Goal: Task Accomplishment & Management: Use online tool/utility

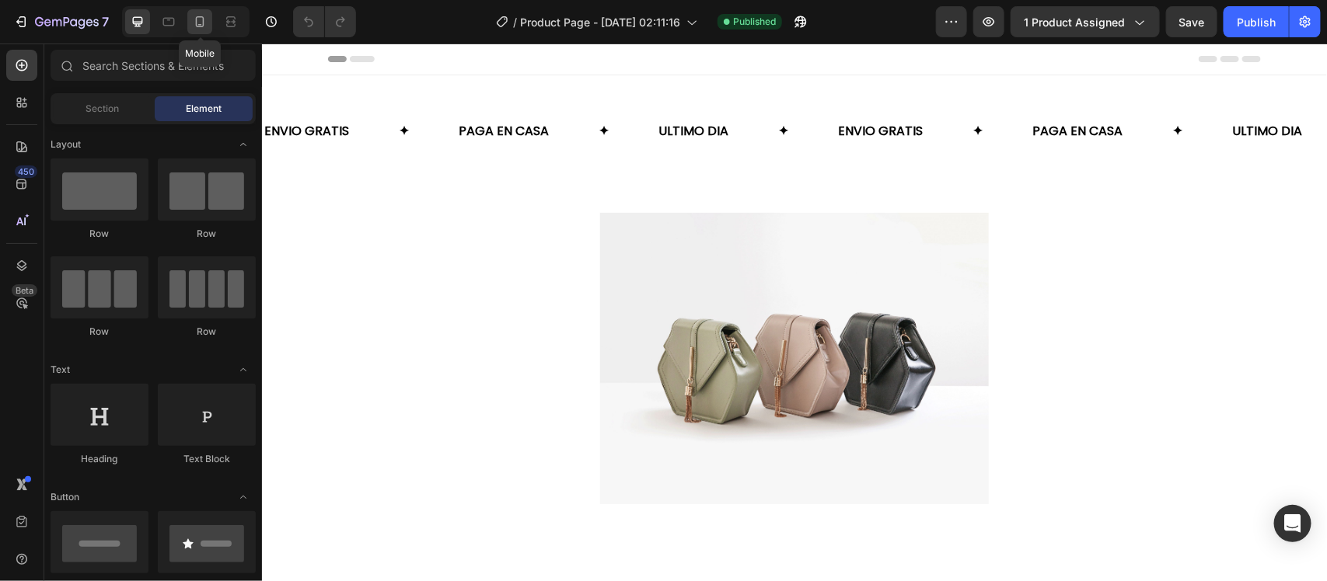
click at [204, 16] on icon at bounding box center [200, 22] width 16 height 16
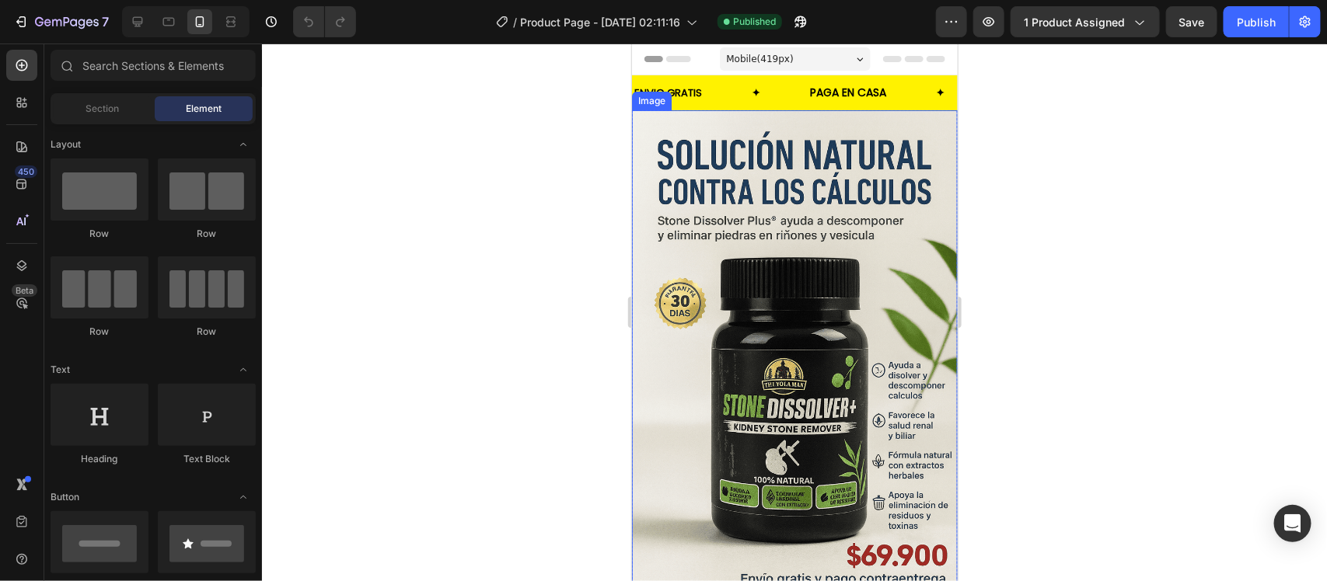
click at [761, 221] on img at bounding box center [794, 354] width 326 height 489
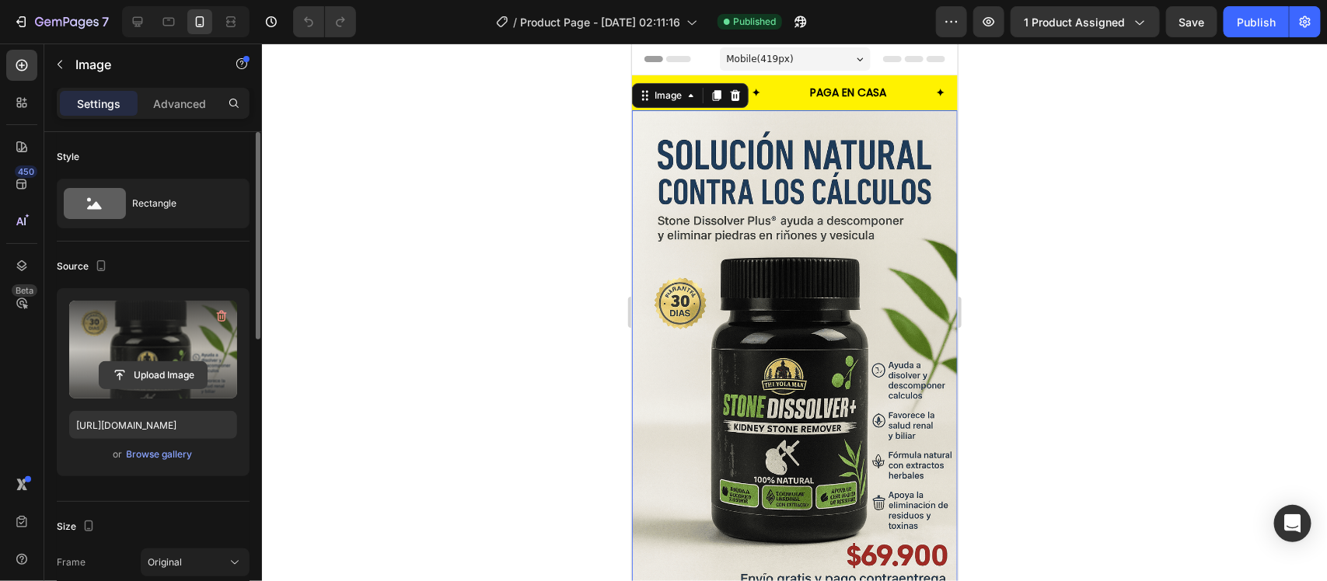
click at [168, 374] on input "file" at bounding box center [152, 375] width 107 height 26
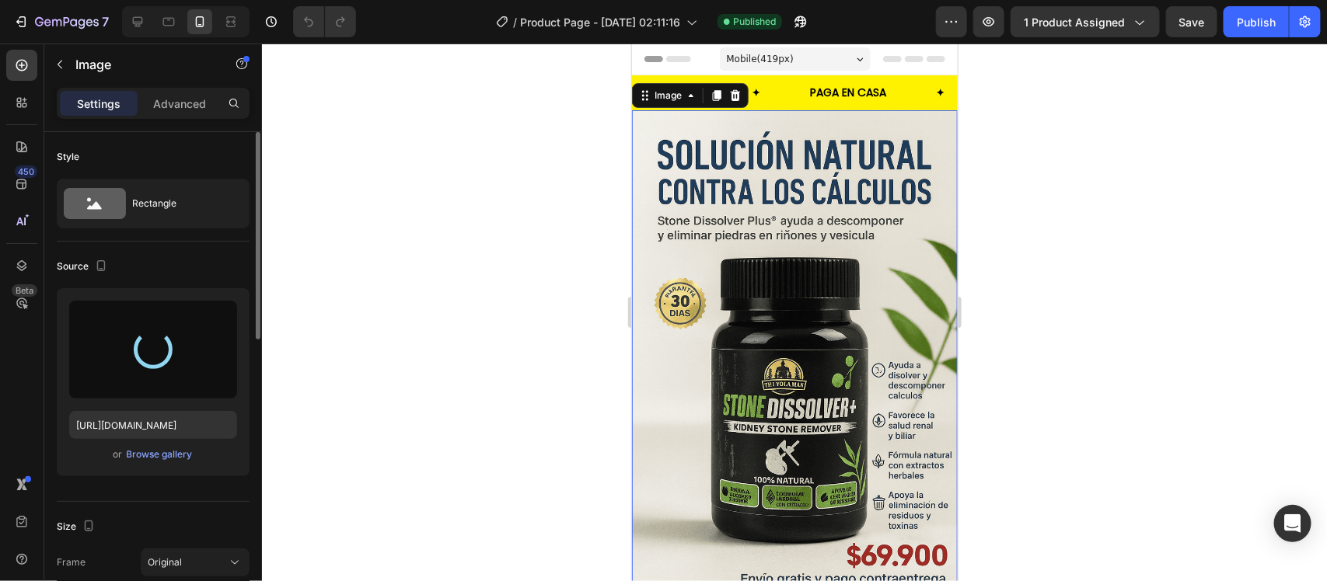
type input "[URL][DOMAIN_NAME]"
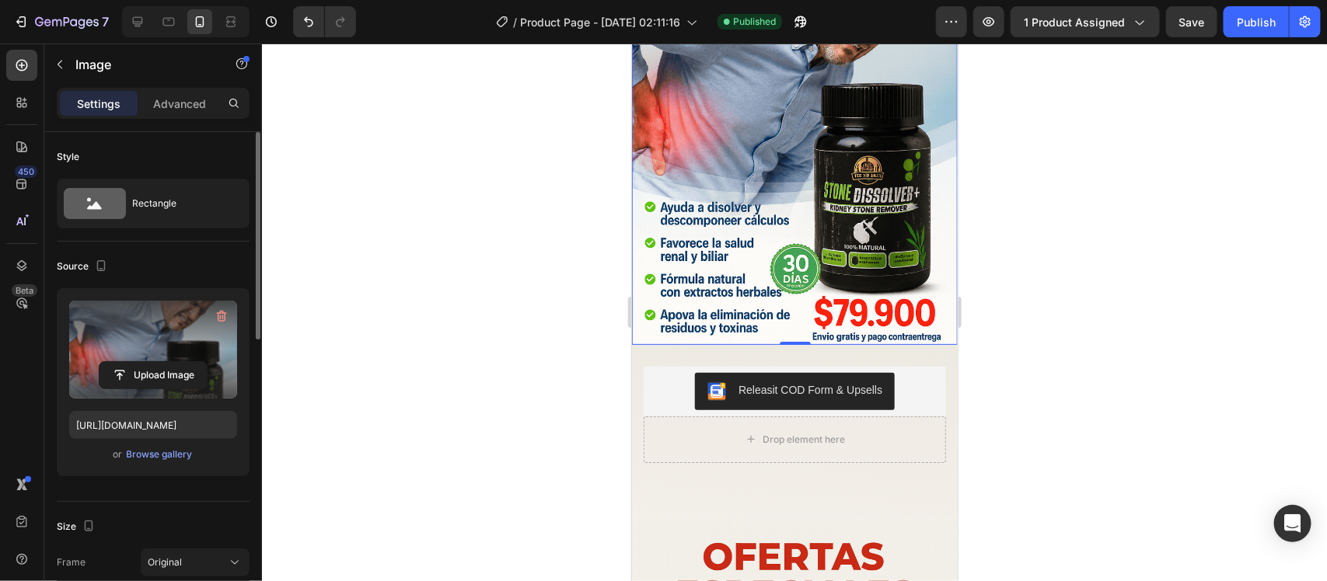
scroll to position [291, 0]
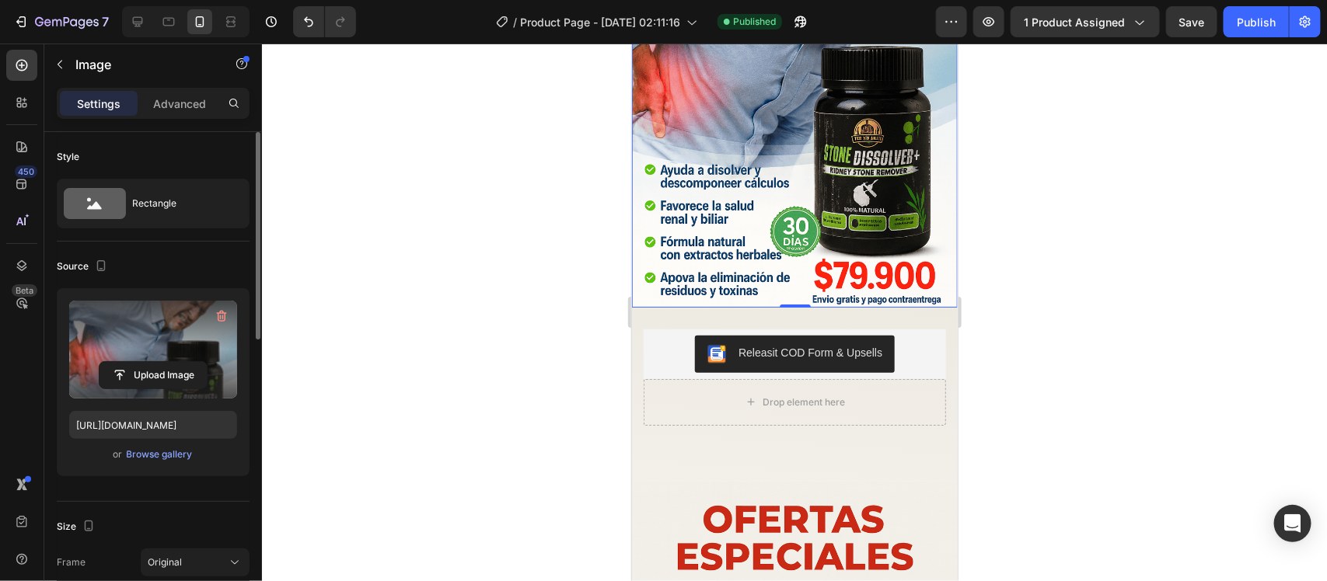
click at [1074, 312] on div at bounding box center [794, 313] width 1065 height 538
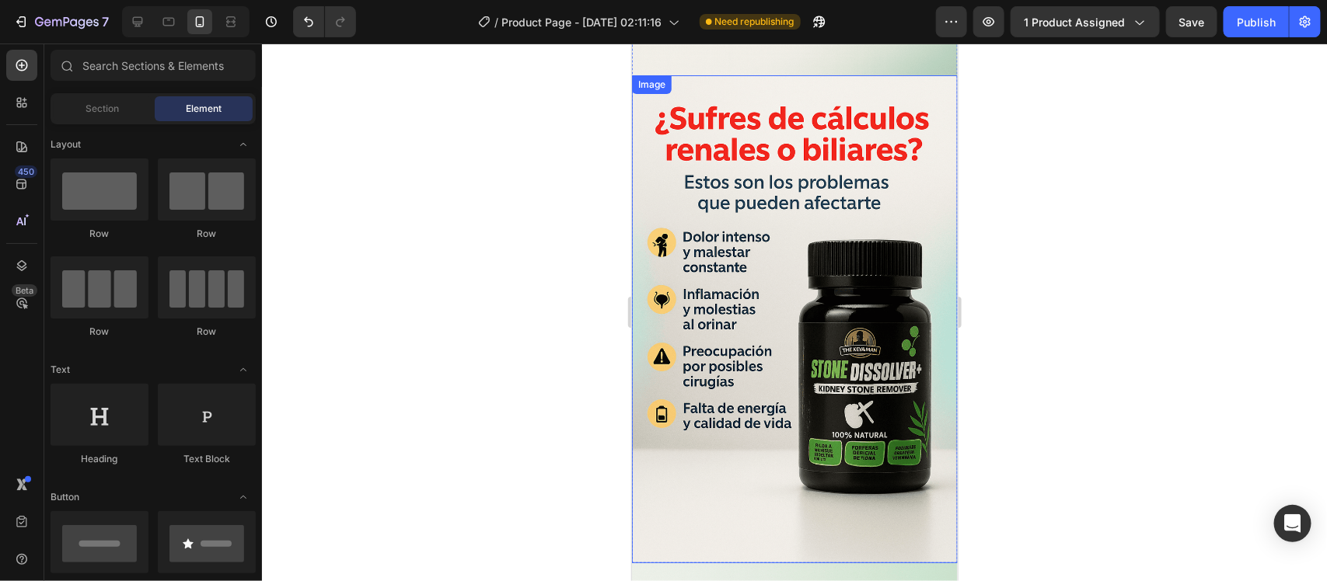
scroll to position [1166, 0]
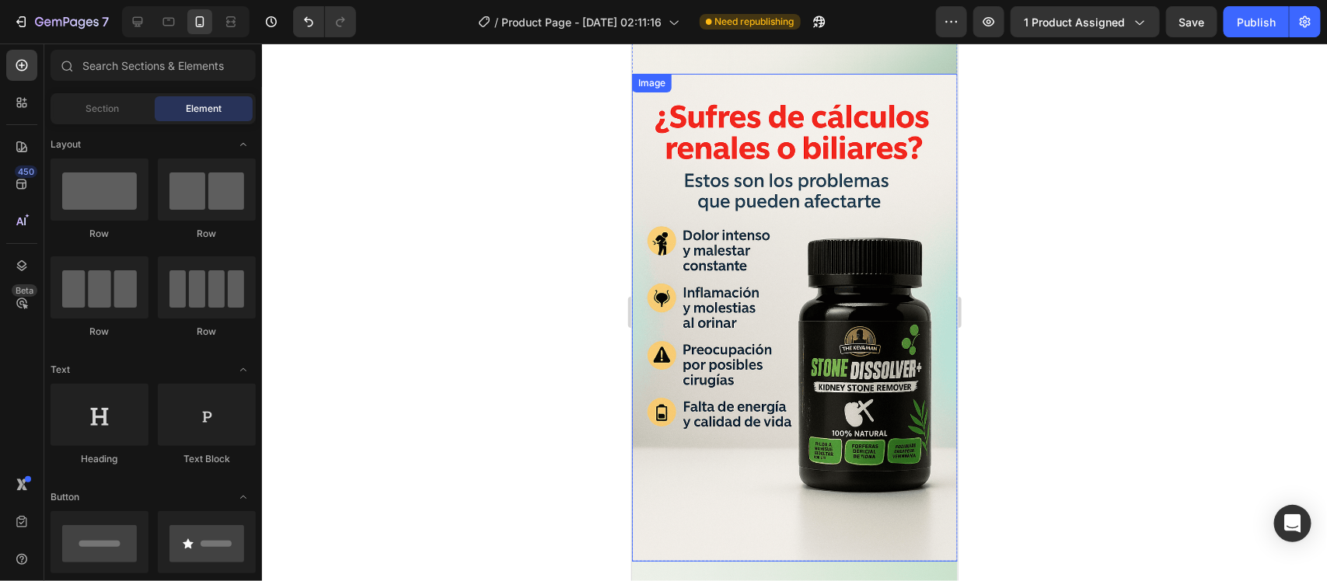
click at [828, 253] on img at bounding box center [794, 317] width 326 height 489
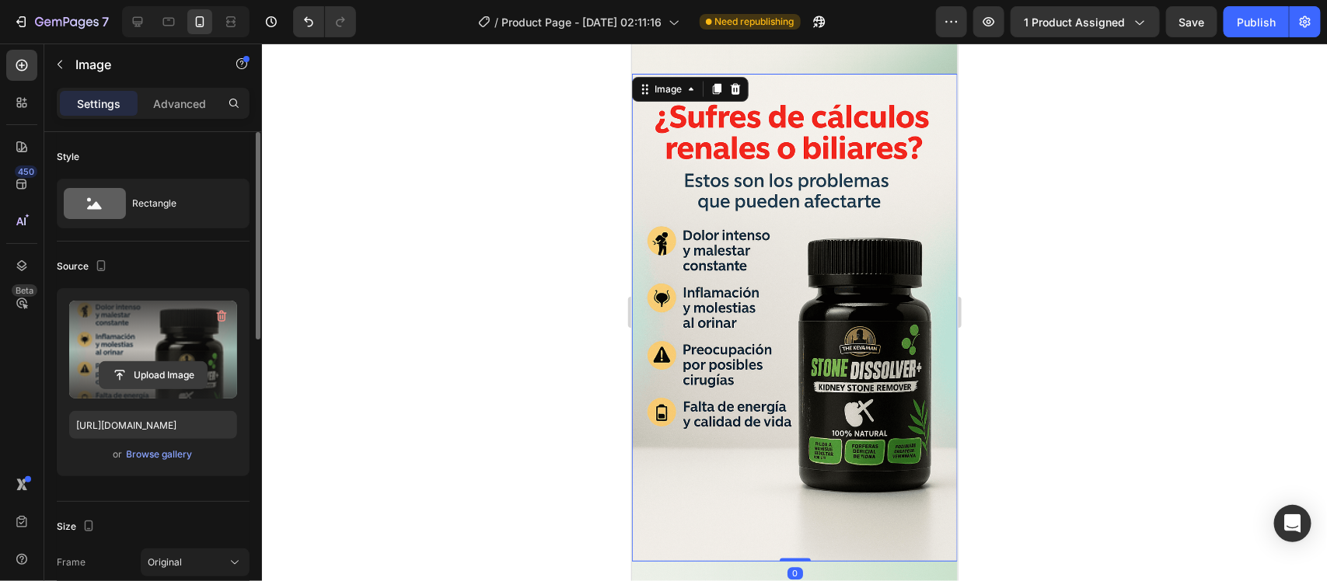
click at [155, 372] on input "file" at bounding box center [152, 375] width 107 height 26
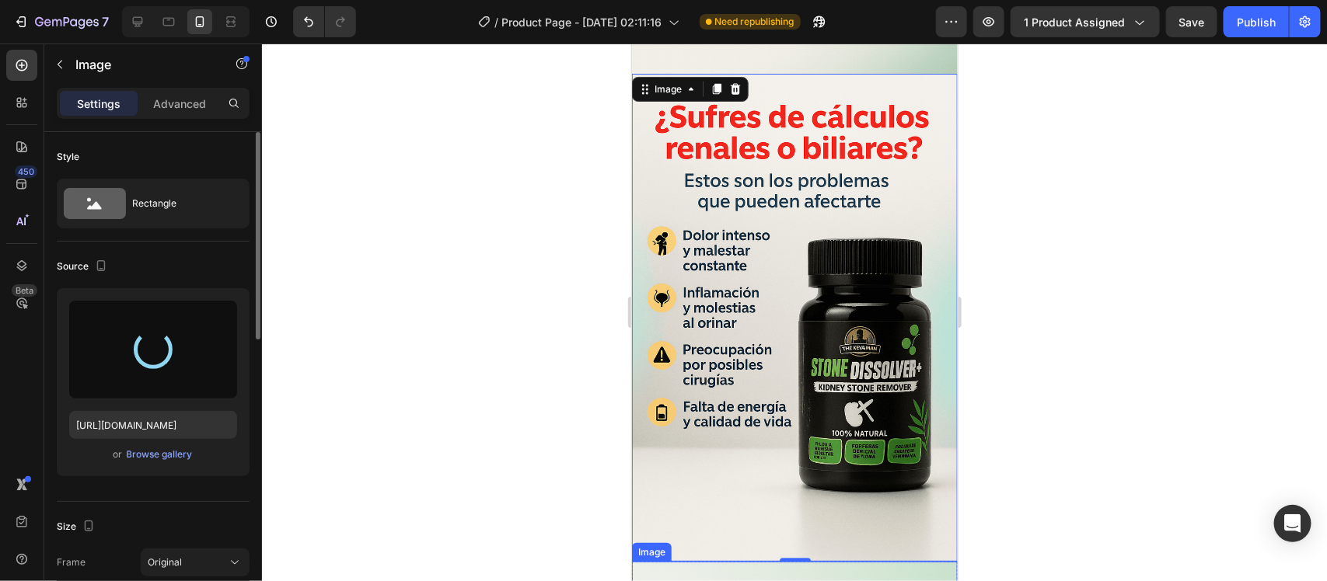
type input "[URL][DOMAIN_NAME]"
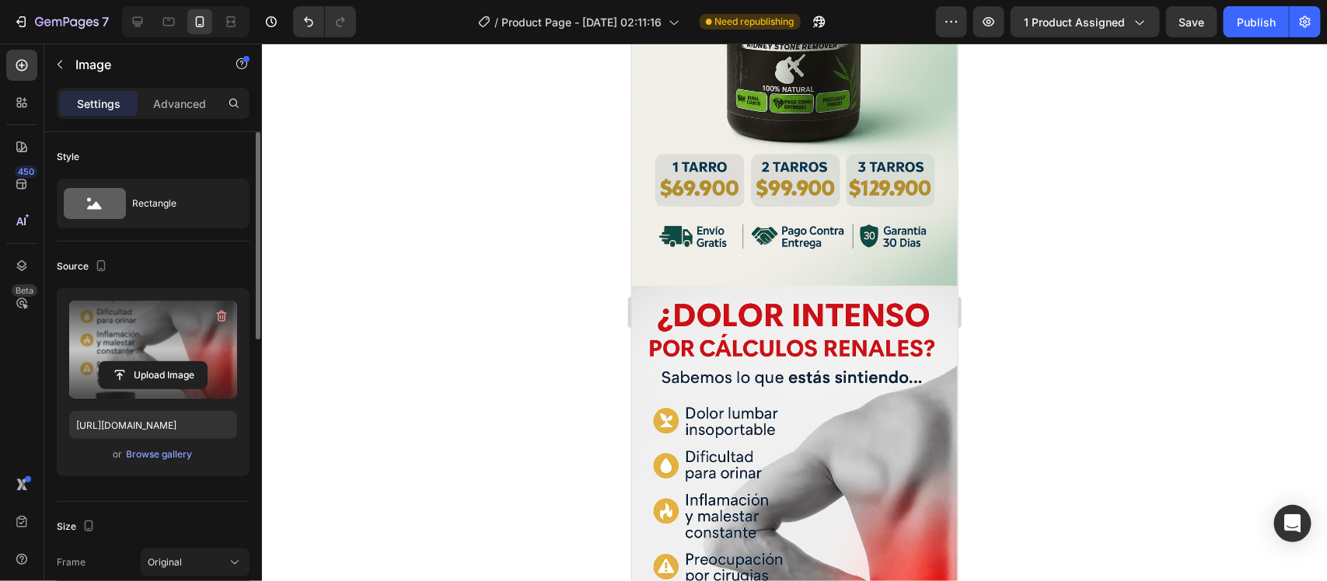
scroll to position [972, 0]
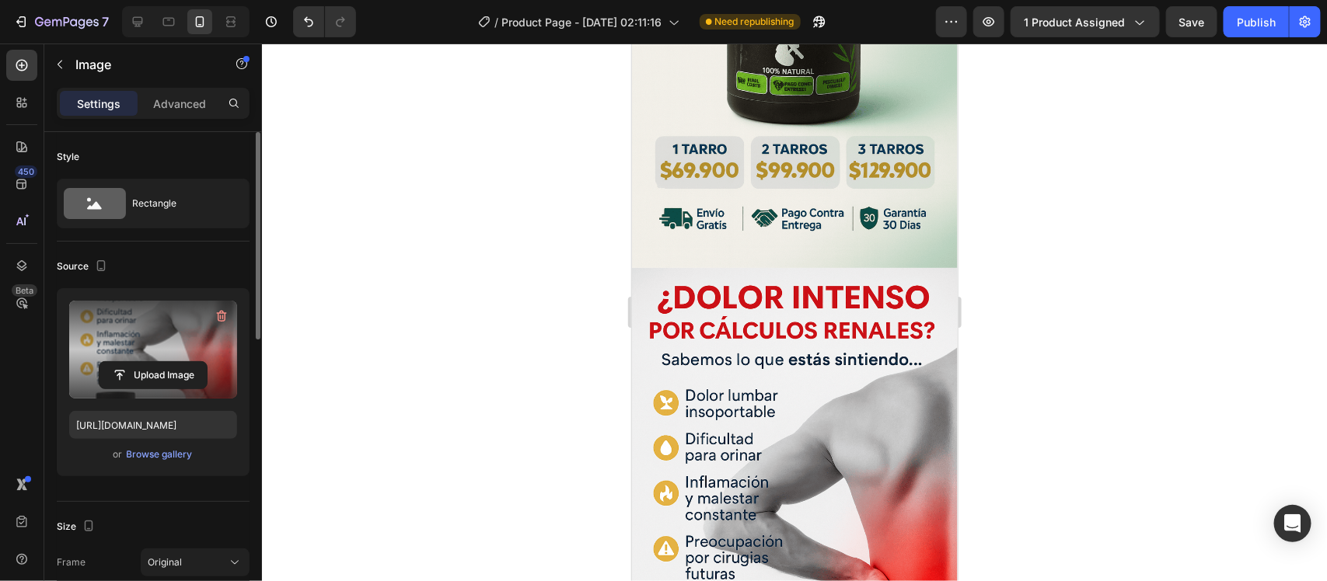
click at [815, 413] on img at bounding box center [794, 511] width 326 height 489
click at [805, 389] on img at bounding box center [794, 511] width 326 height 489
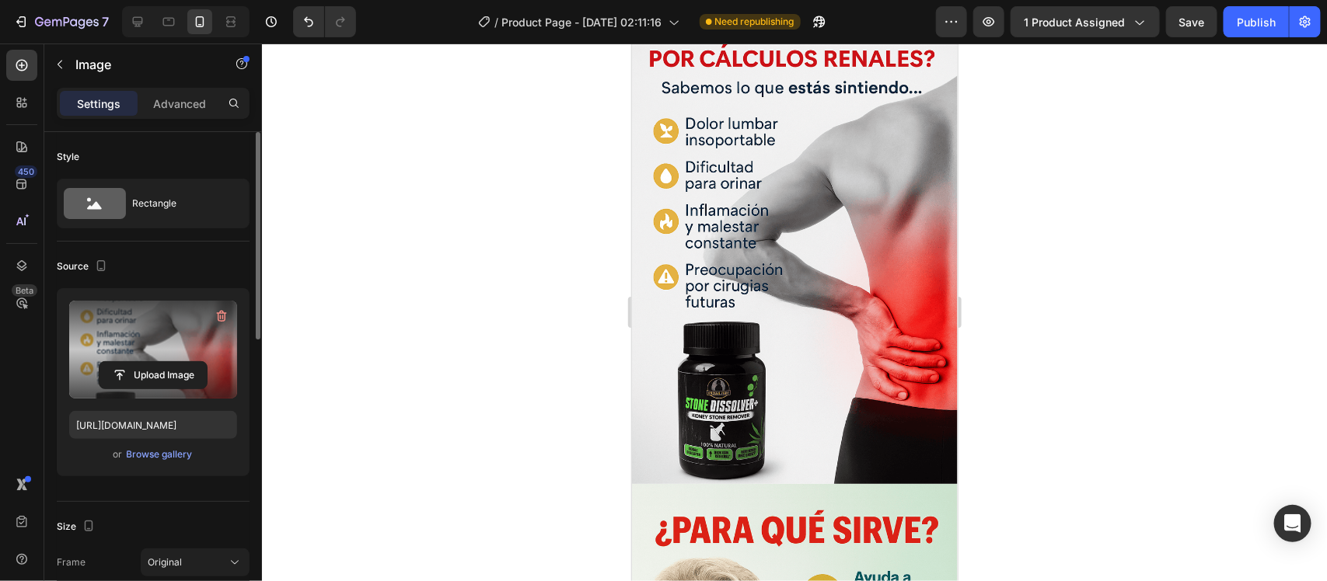
scroll to position [1263, 0]
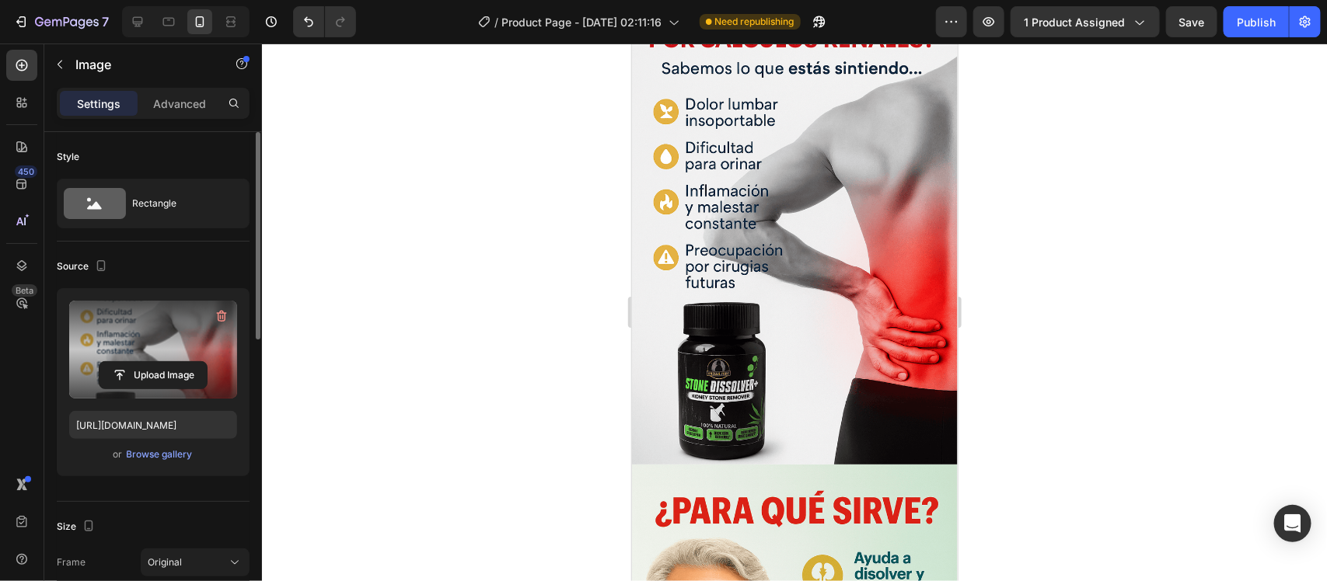
click at [809, 308] on img at bounding box center [794, 220] width 326 height 489
click at [1066, 338] on div at bounding box center [794, 313] width 1065 height 538
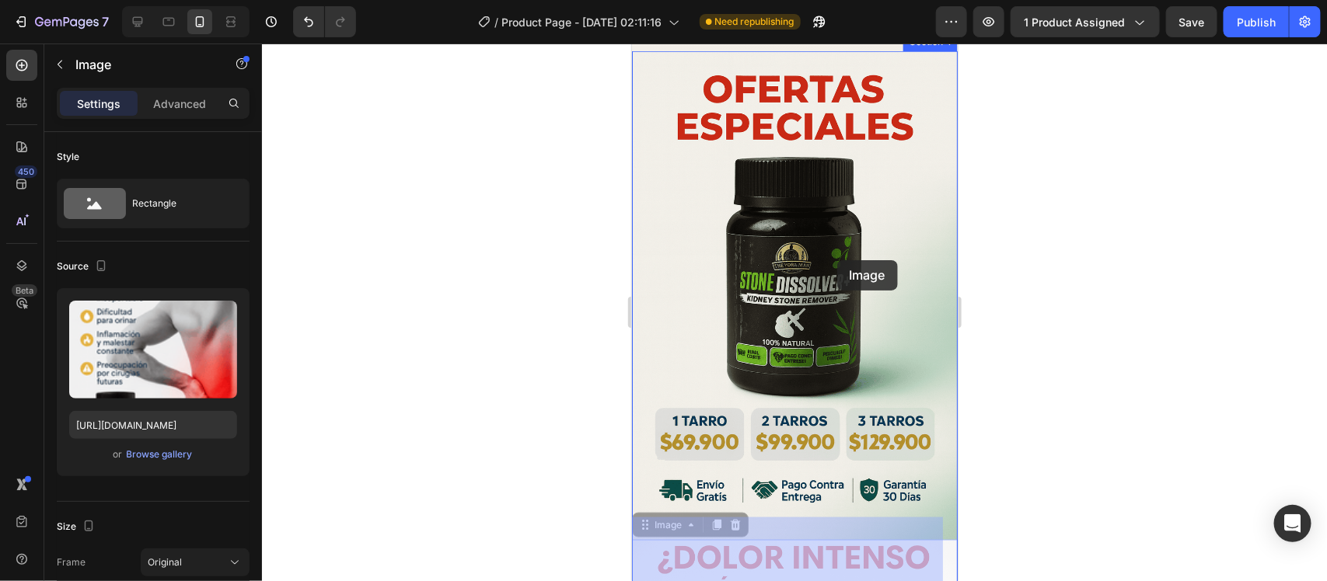
scroll to position [583, 0]
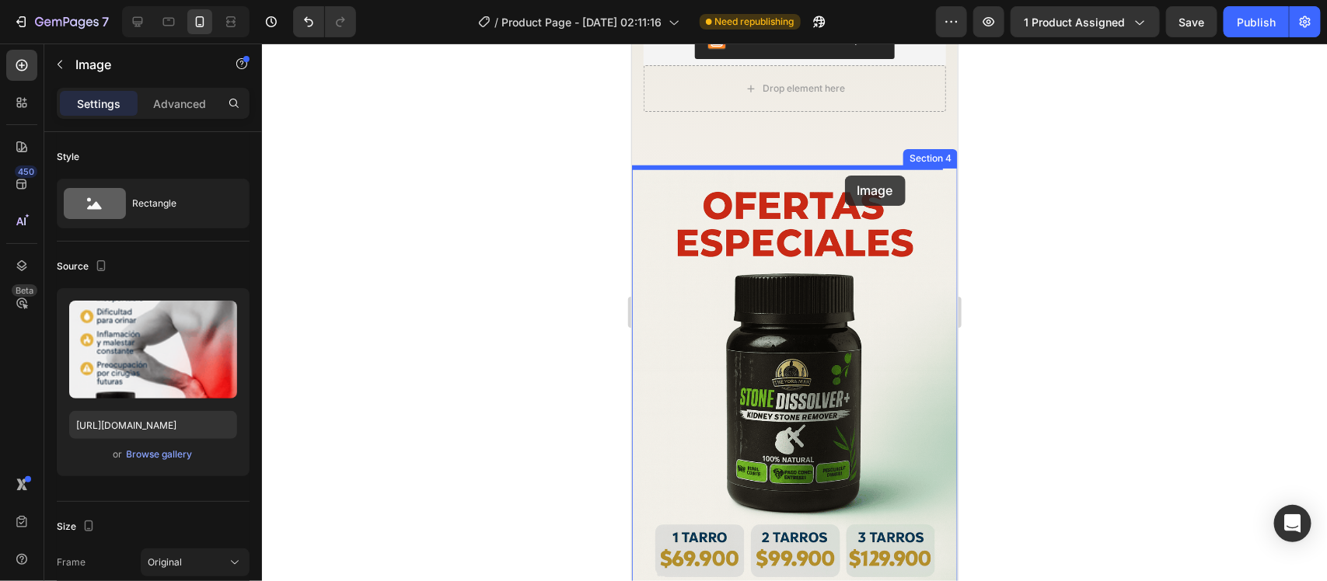
drag, startPoint x: 842, startPoint y: 289, endPoint x: 844, endPoint y: 175, distance: 114.3
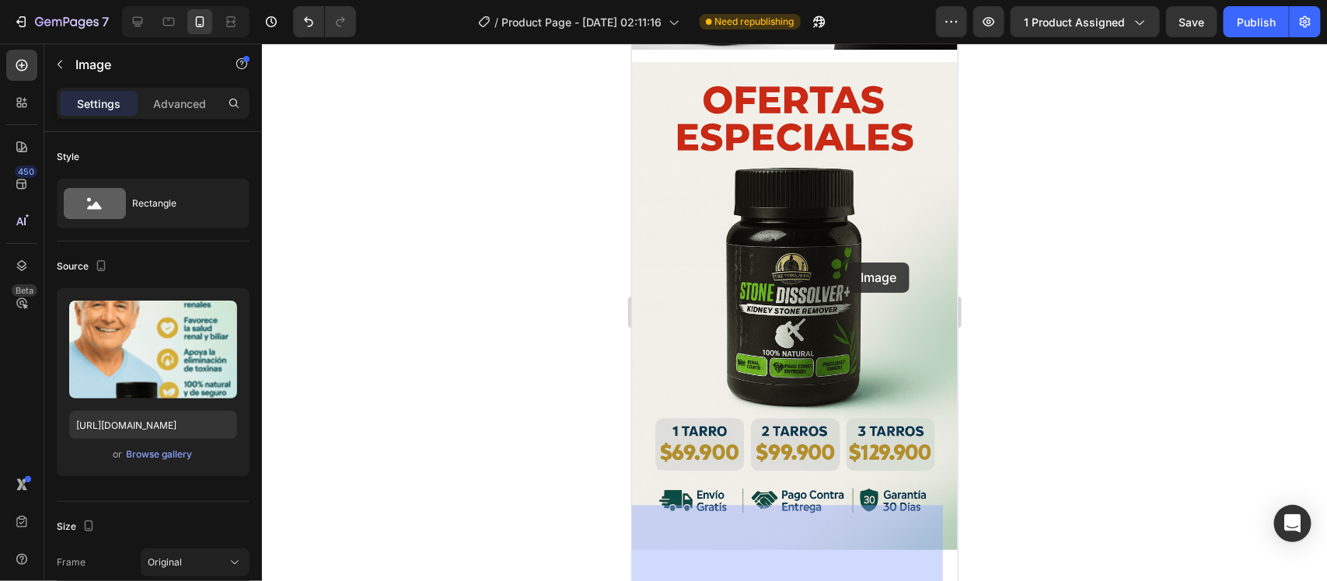
scroll to position [1069, 0]
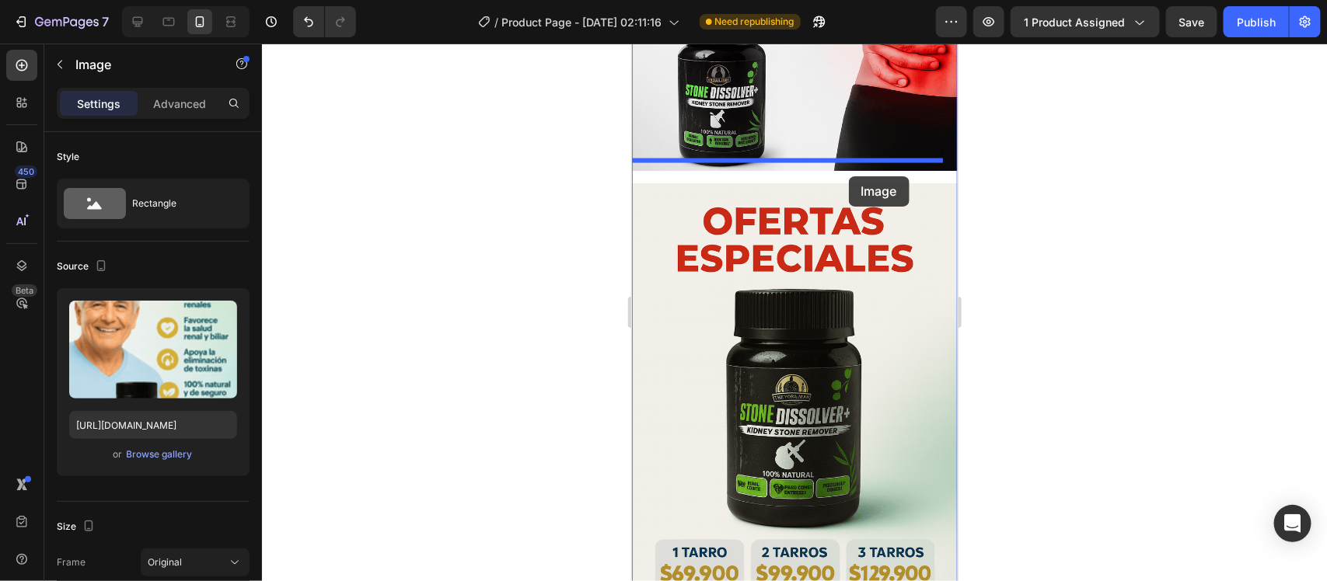
drag, startPoint x: 861, startPoint y: 379, endPoint x: 846, endPoint y: 176, distance: 202.6
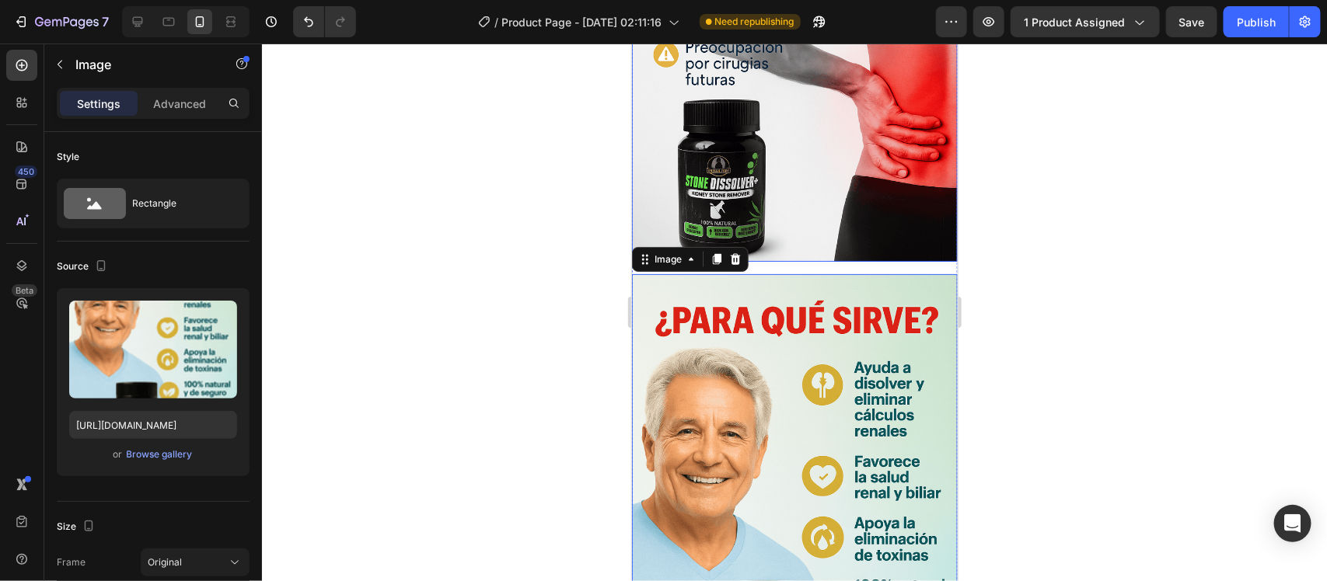
scroll to position [874, 0]
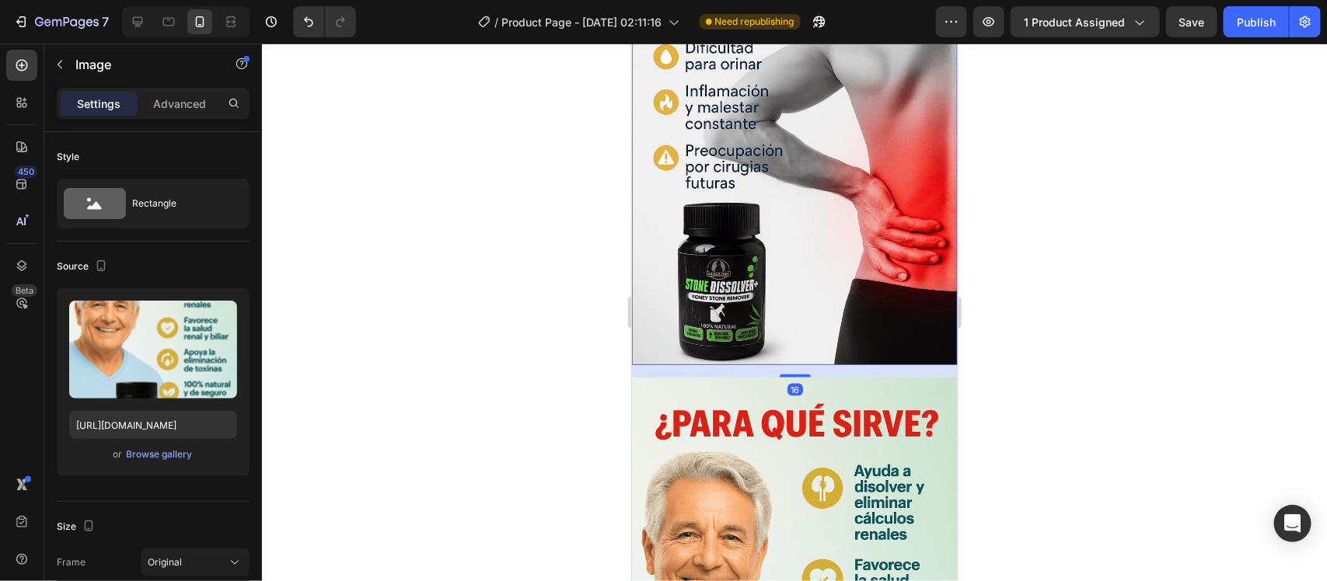
click at [882, 234] on img at bounding box center [794, 120] width 326 height 489
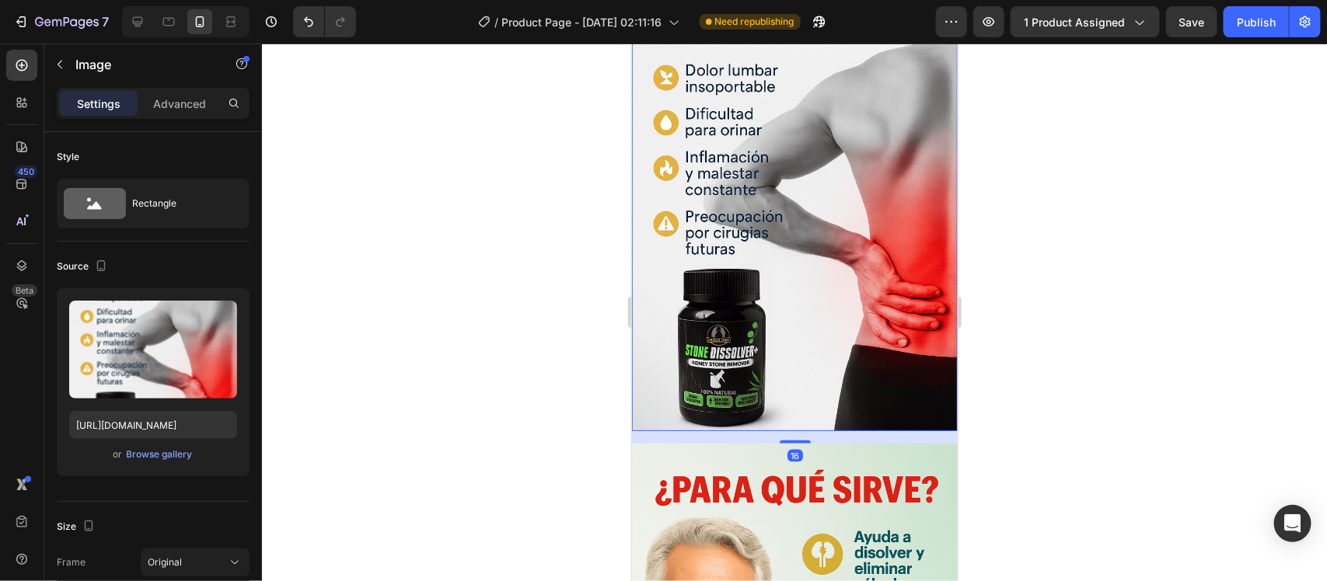
scroll to position [680, 0]
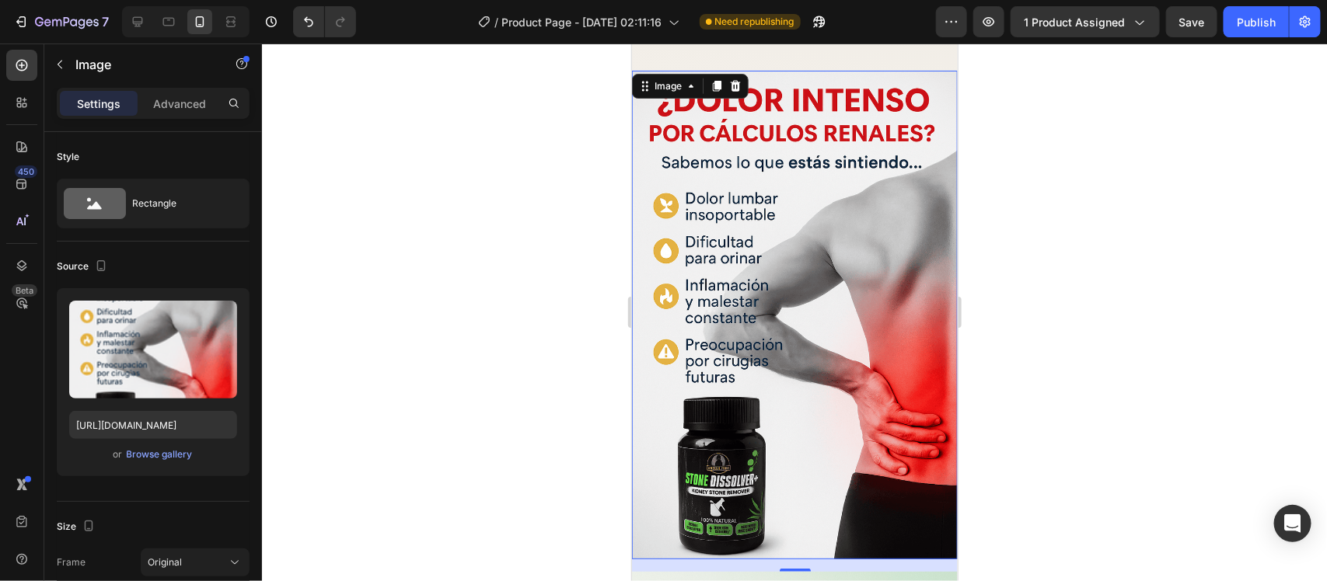
click at [1092, 251] on div at bounding box center [794, 313] width 1065 height 538
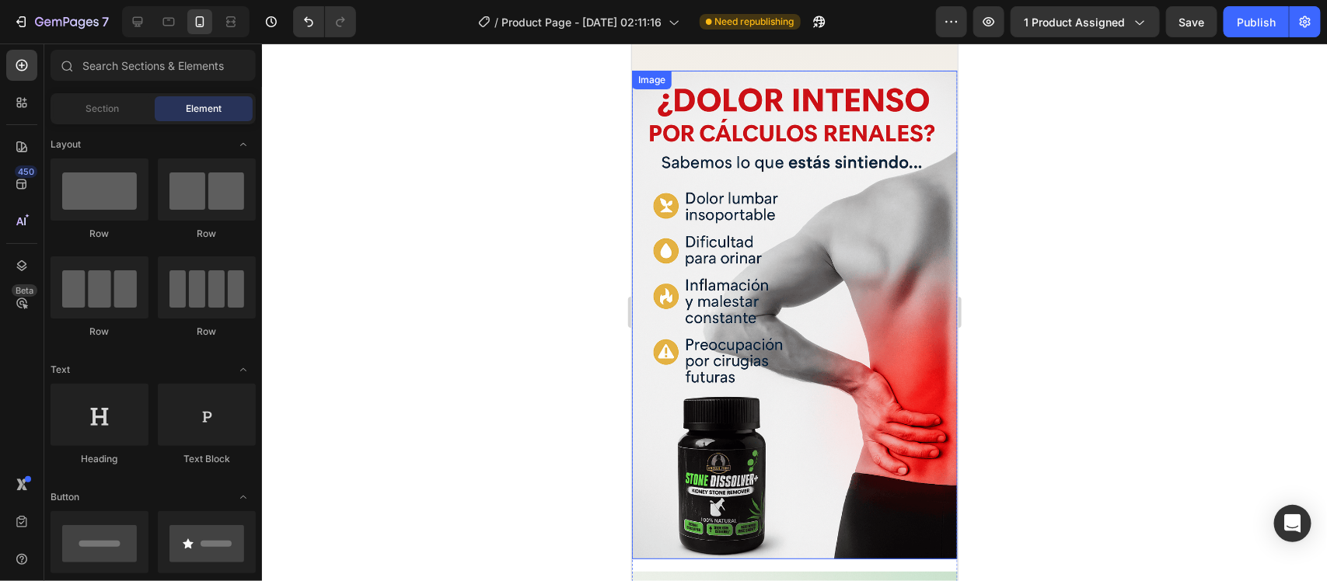
click at [797, 293] on img at bounding box center [794, 314] width 326 height 489
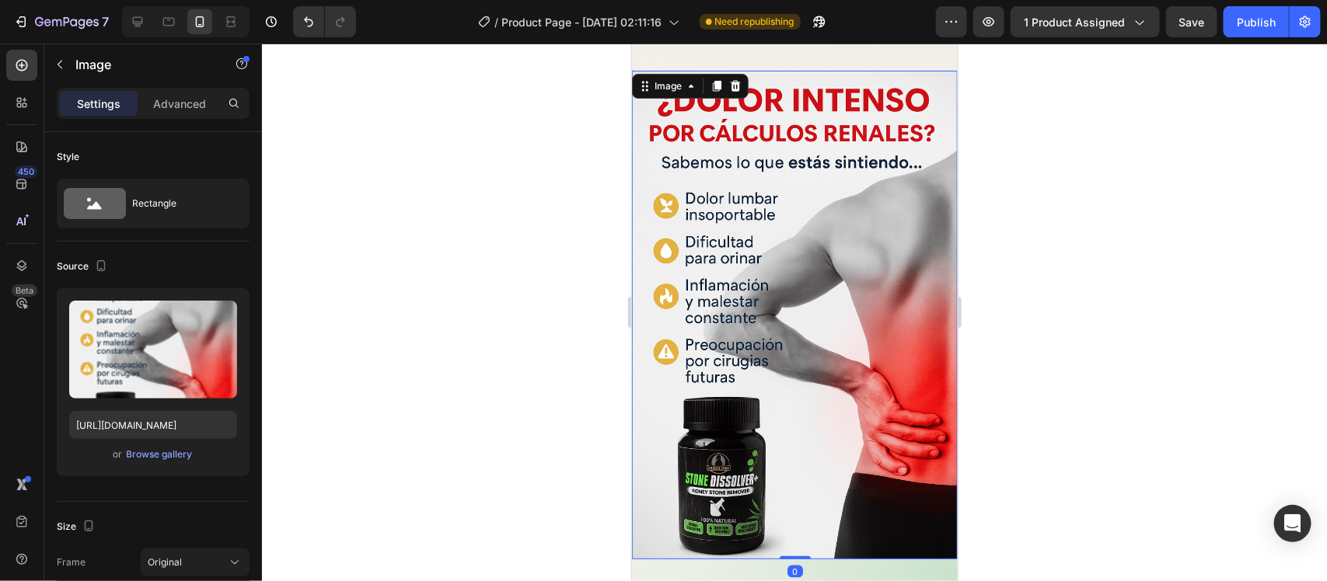
drag, startPoint x: 792, startPoint y: 547, endPoint x: 1593, endPoint y: 498, distance: 802.9
click at [792, 525] on div "Image 0" at bounding box center [794, 314] width 326 height 489
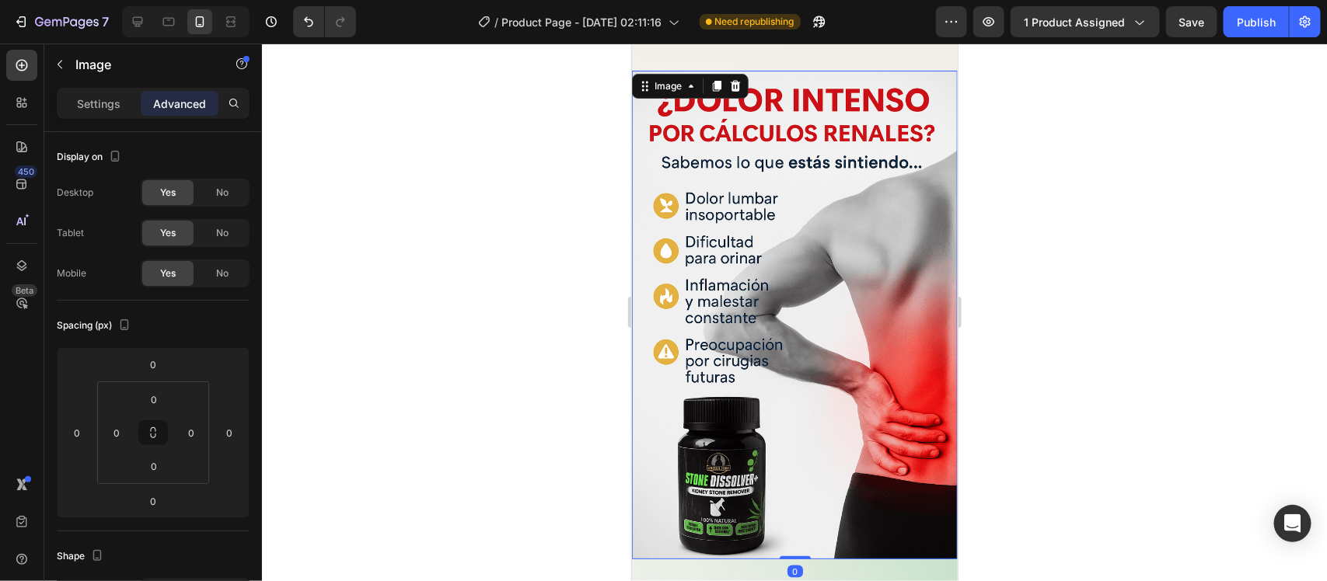
click at [1063, 443] on div at bounding box center [794, 313] width 1065 height 538
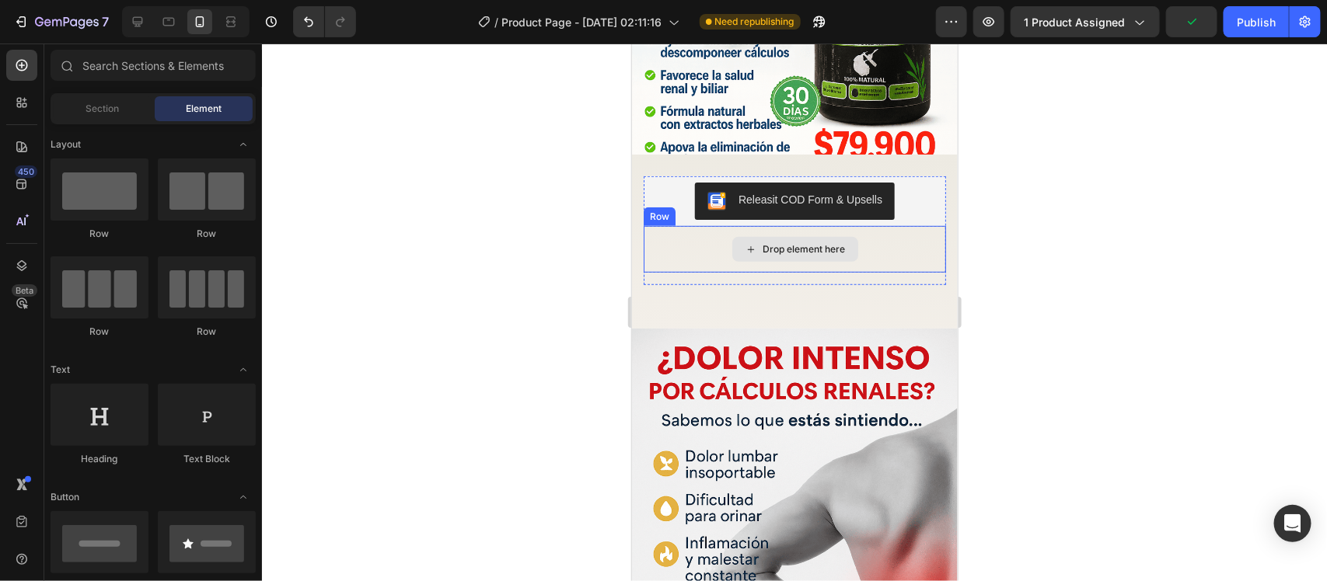
scroll to position [389, 0]
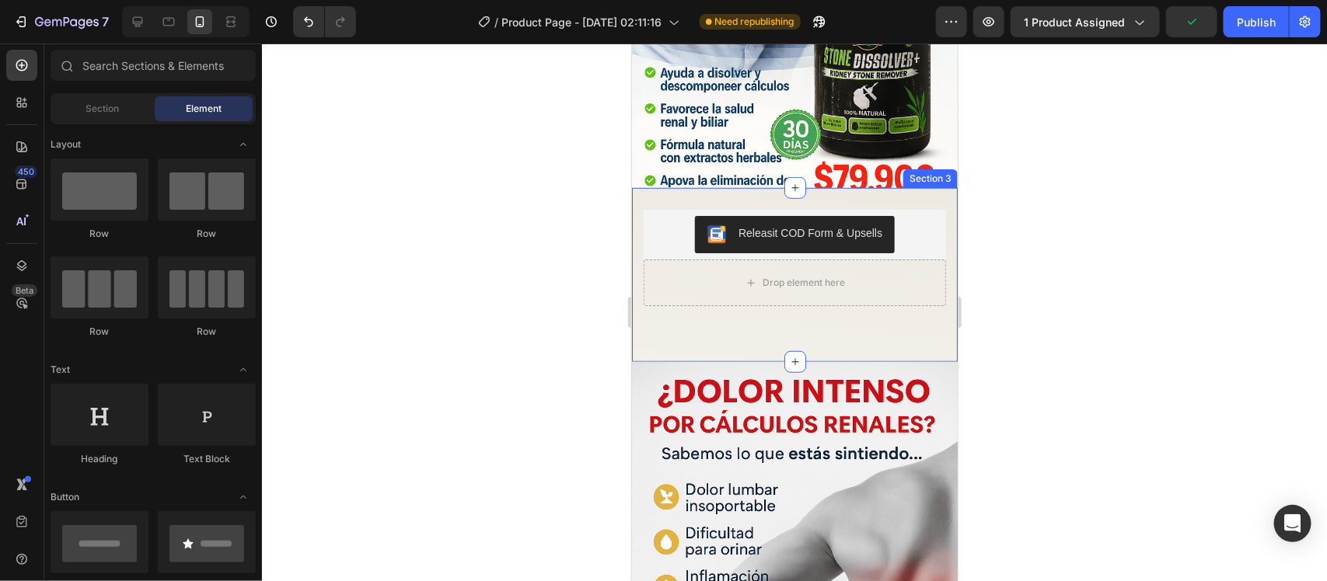
click at [923, 324] on div "Releasit COD Form & Upsells Releasit COD Form & Upsells Drop element here Row P…" at bounding box center [794, 269] width 302 height 121
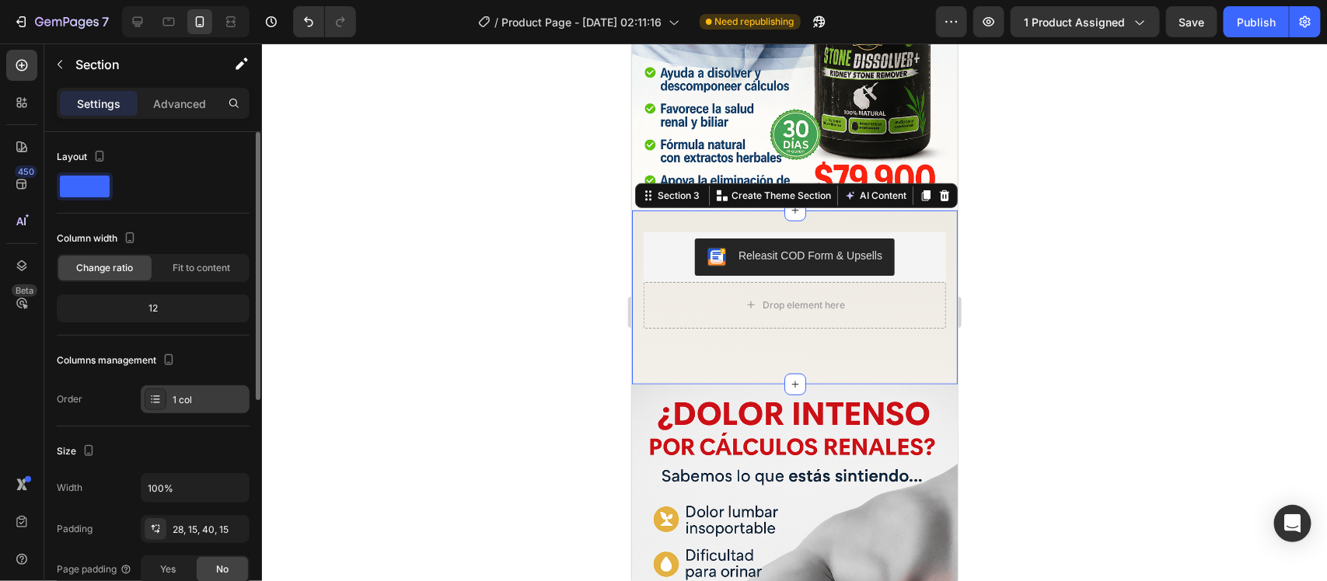
scroll to position [291, 0]
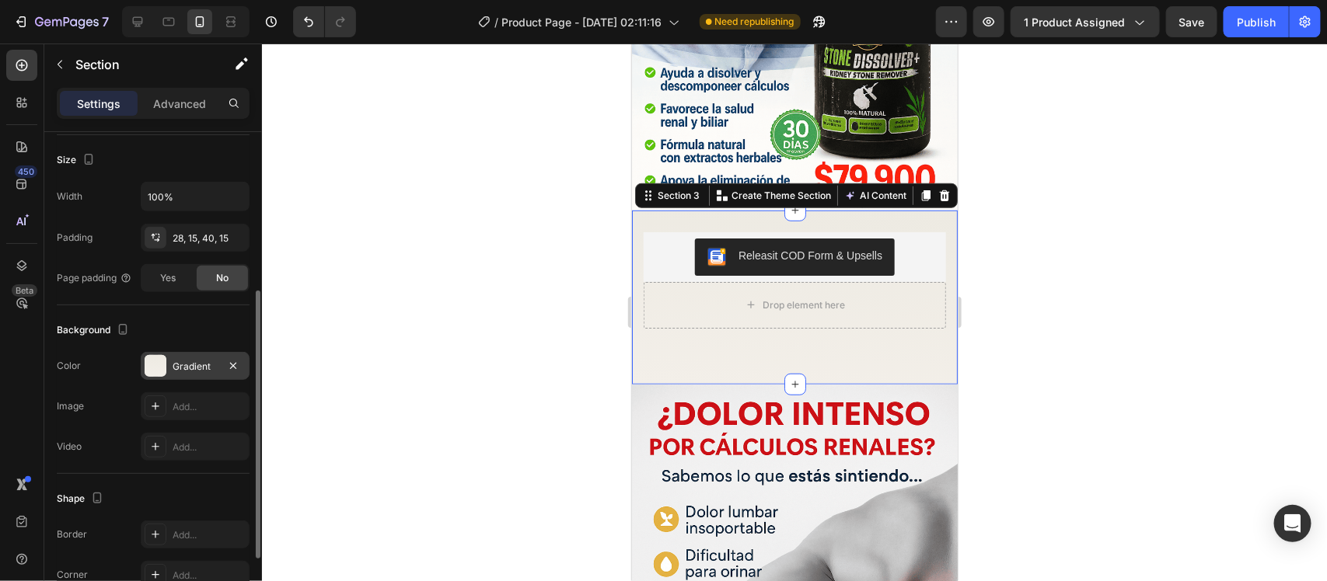
click at [189, 361] on div "Gradient" at bounding box center [195, 367] width 45 height 14
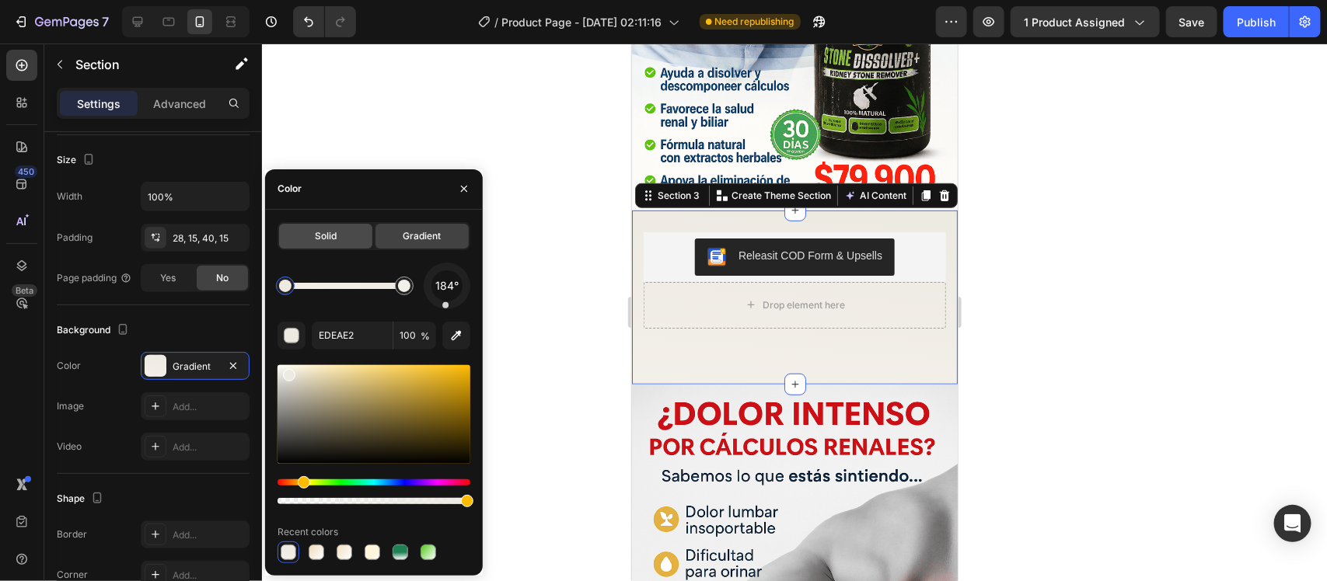
click at [320, 234] on span "Solid" at bounding box center [326, 236] width 22 height 14
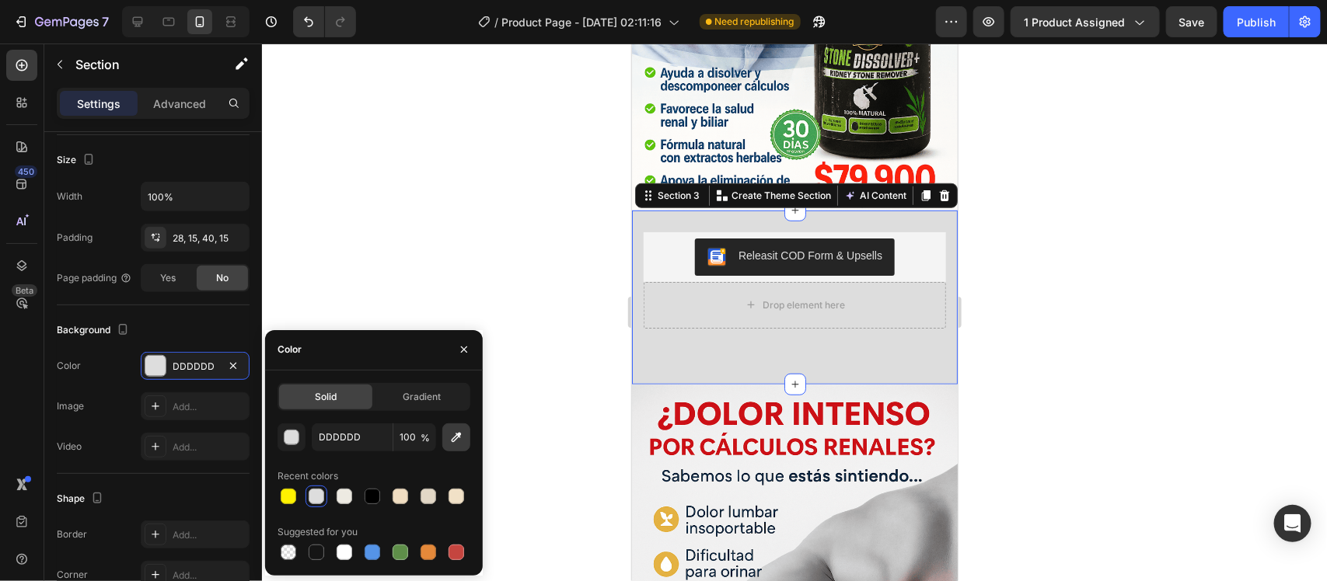
click at [452, 435] on icon "button" at bounding box center [456, 438] width 16 height 16
type input "EAEAEA"
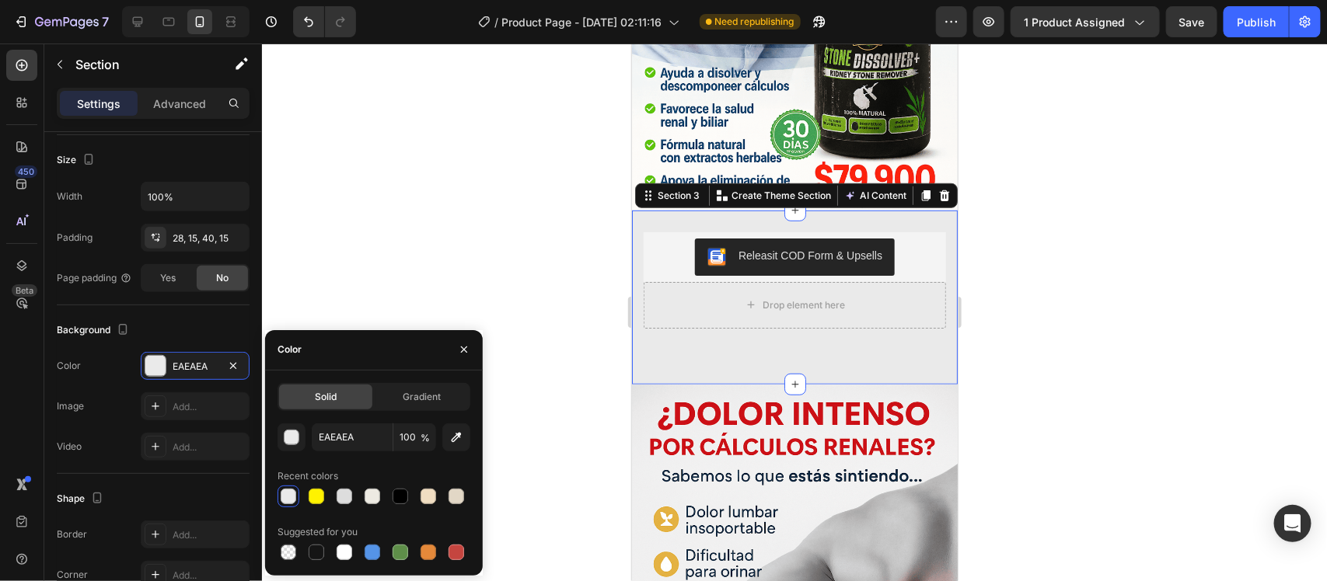
click at [1163, 307] on div at bounding box center [794, 313] width 1065 height 538
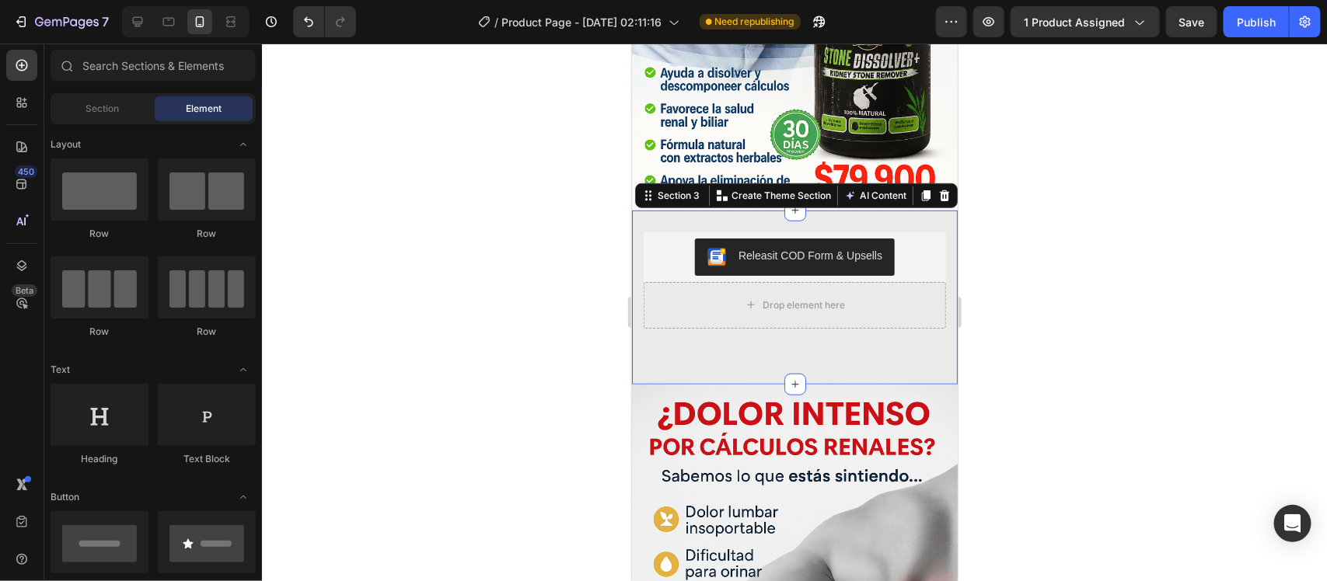
click at [703, 333] on div "Releasit COD Form & Upsells Releasit COD Form & Upsells Drop element here Row P…" at bounding box center [794, 297] width 326 height 174
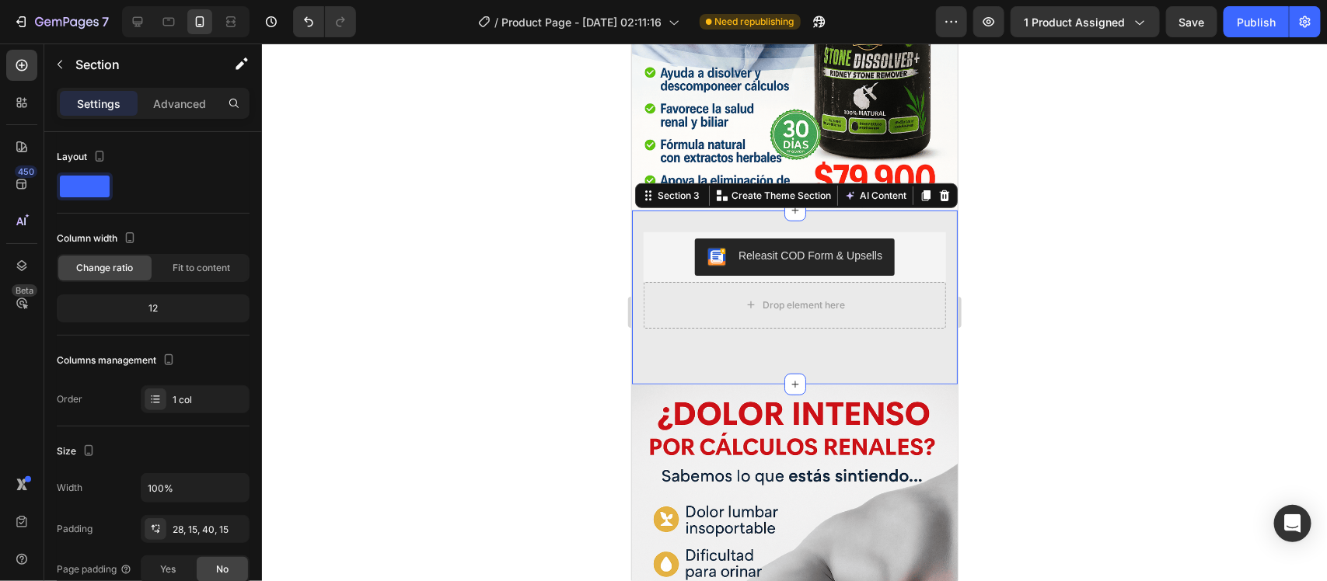
click at [192, 120] on div "Settings Advanced" at bounding box center [153, 110] width 218 height 44
click at [187, 107] on p "Advanced" at bounding box center [179, 104] width 53 height 16
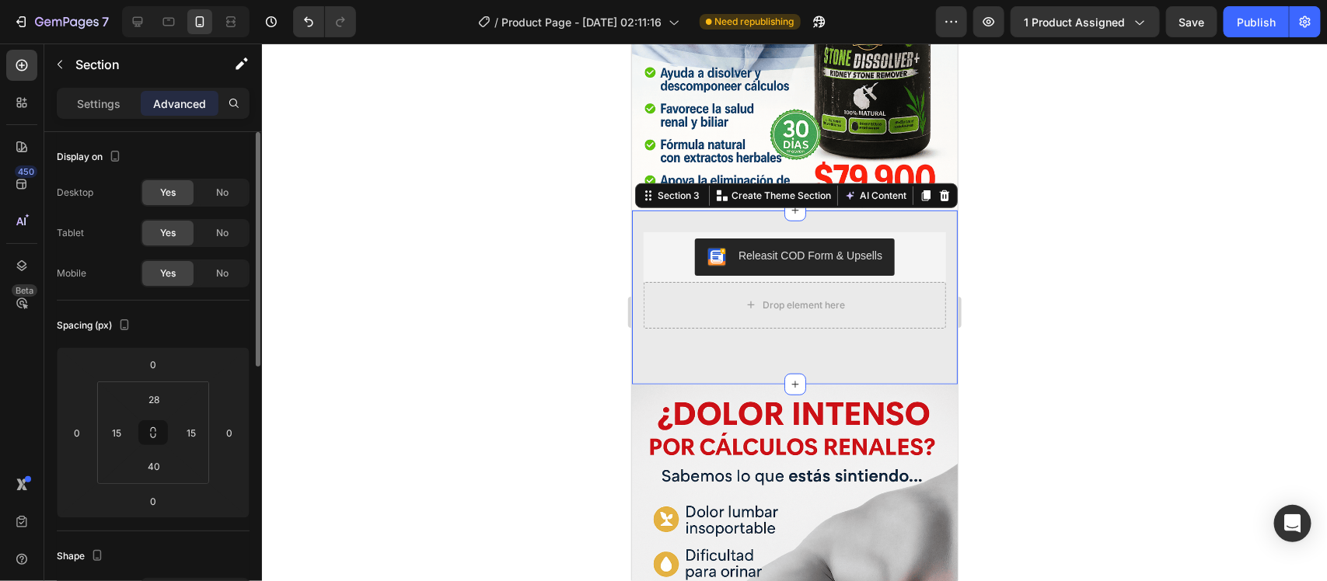
drag, startPoint x: 94, startPoint y: 107, endPoint x: 128, endPoint y: 141, distance: 48.4
click at [95, 107] on p "Settings" at bounding box center [99, 104] width 44 height 16
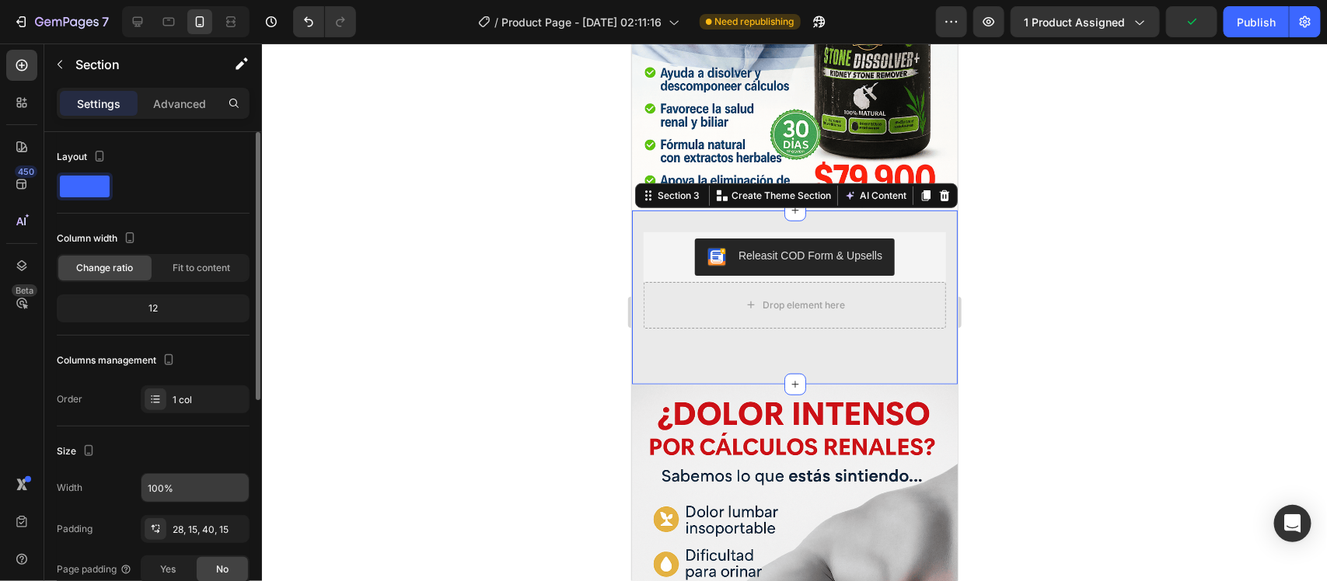
scroll to position [194, 0]
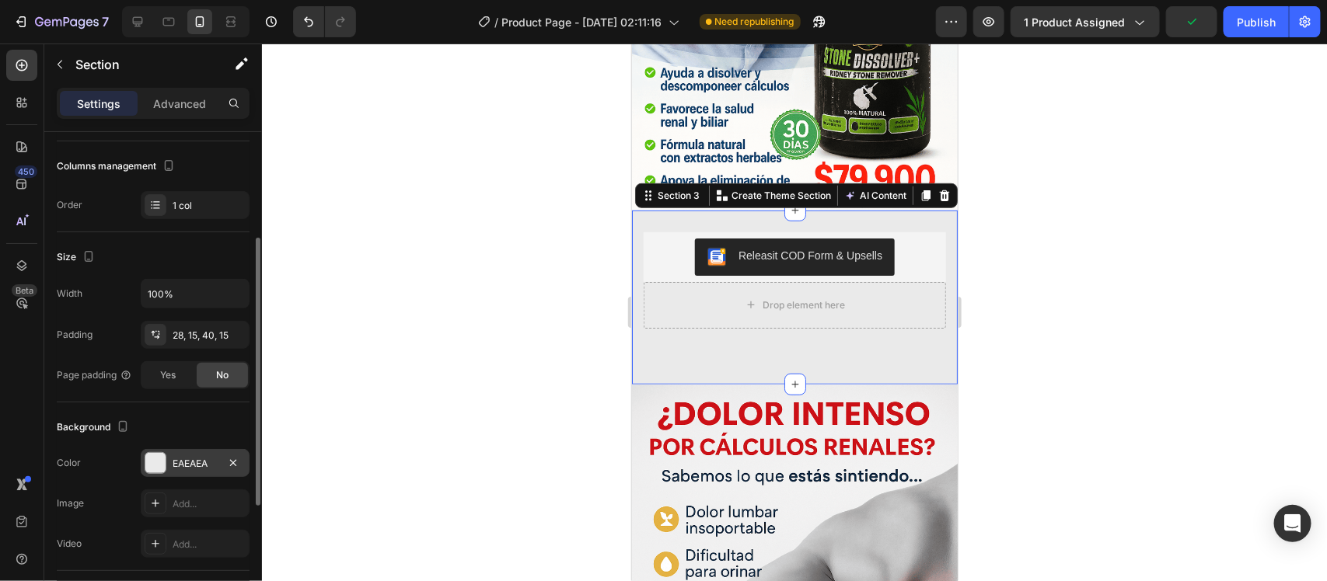
click at [171, 466] on div "EAEAEA" at bounding box center [195, 463] width 109 height 28
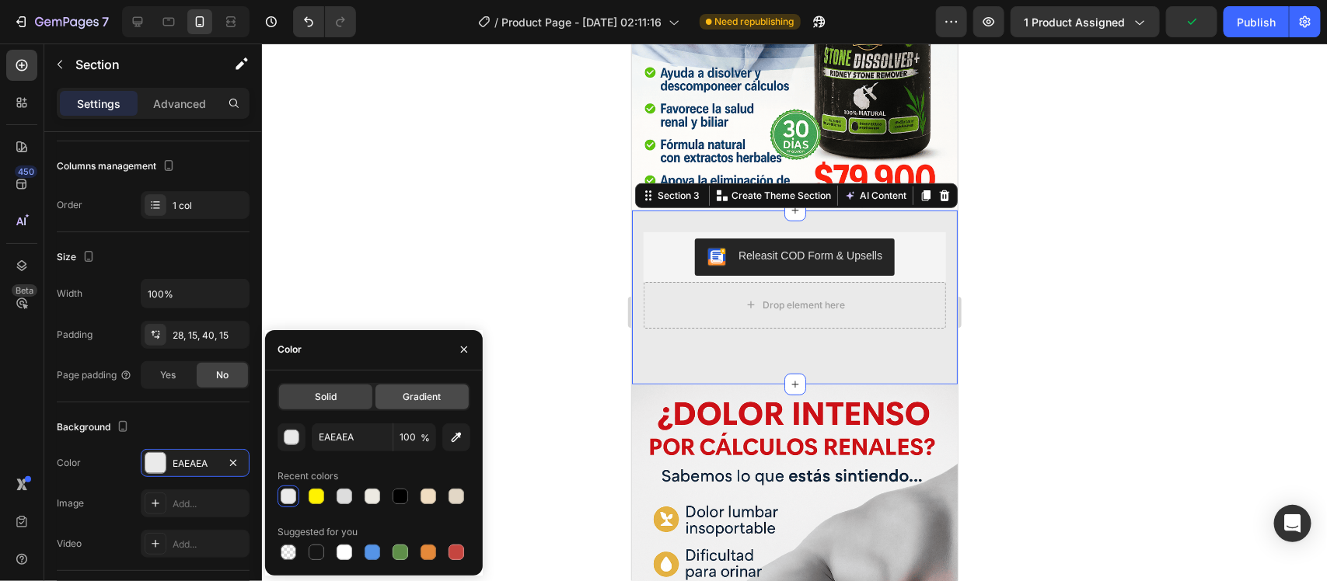
click at [428, 400] on span "Gradient" at bounding box center [422, 397] width 38 height 14
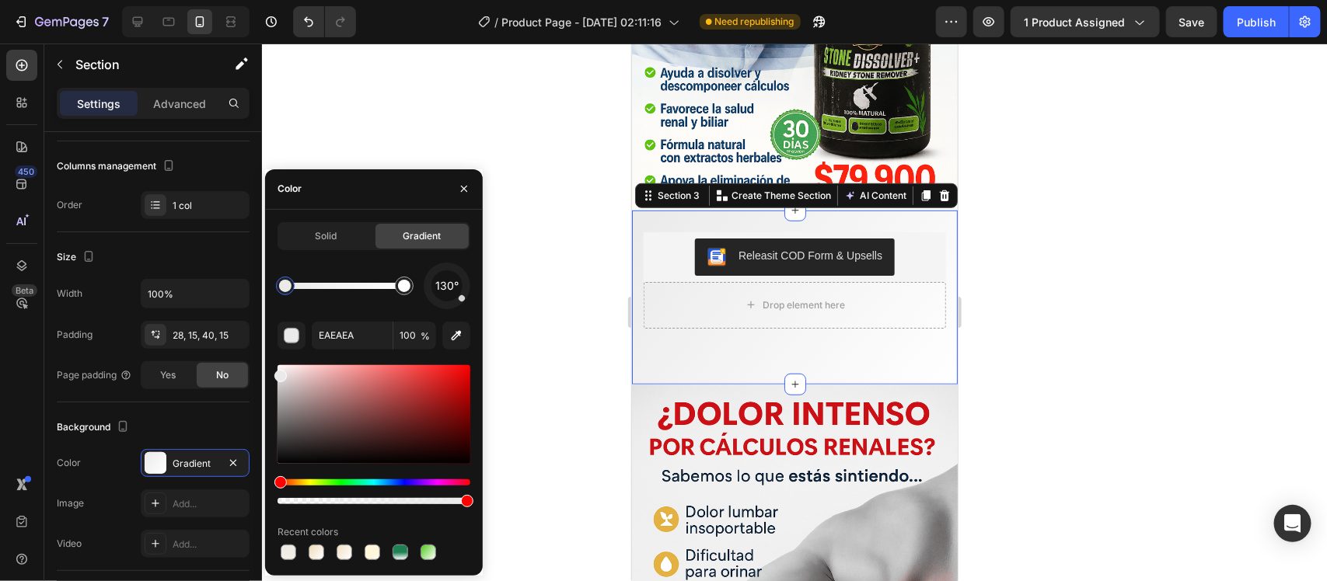
click at [281, 288] on div at bounding box center [285, 286] width 12 height 12
click at [288, 289] on div at bounding box center [285, 286] width 12 height 12
drag, startPoint x: 462, startPoint y: 296, endPoint x: 494, endPoint y: 286, distance: 32.7
click at [494, 0] on div "7 Version history / Product Page - [DATE] 02:11:16 Need republishing Preview 1 …" at bounding box center [663, 0] width 1327 height 0
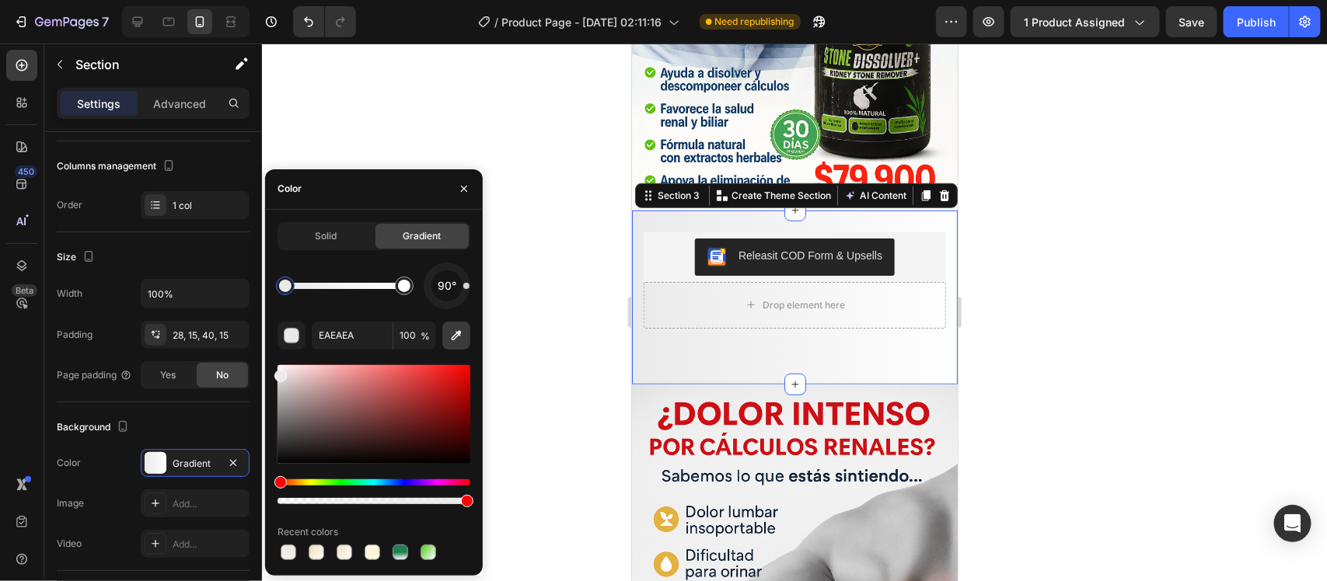
click at [459, 334] on icon "button" at bounding box center [456, 336] width 16 height 16
click at [400, 290] on div at bounding box center [404, 286] width 12 height 12
click at [448, 337] on icon "button" at bounding box center [456, 336] width 16 height 16
type input "E9E9E9"
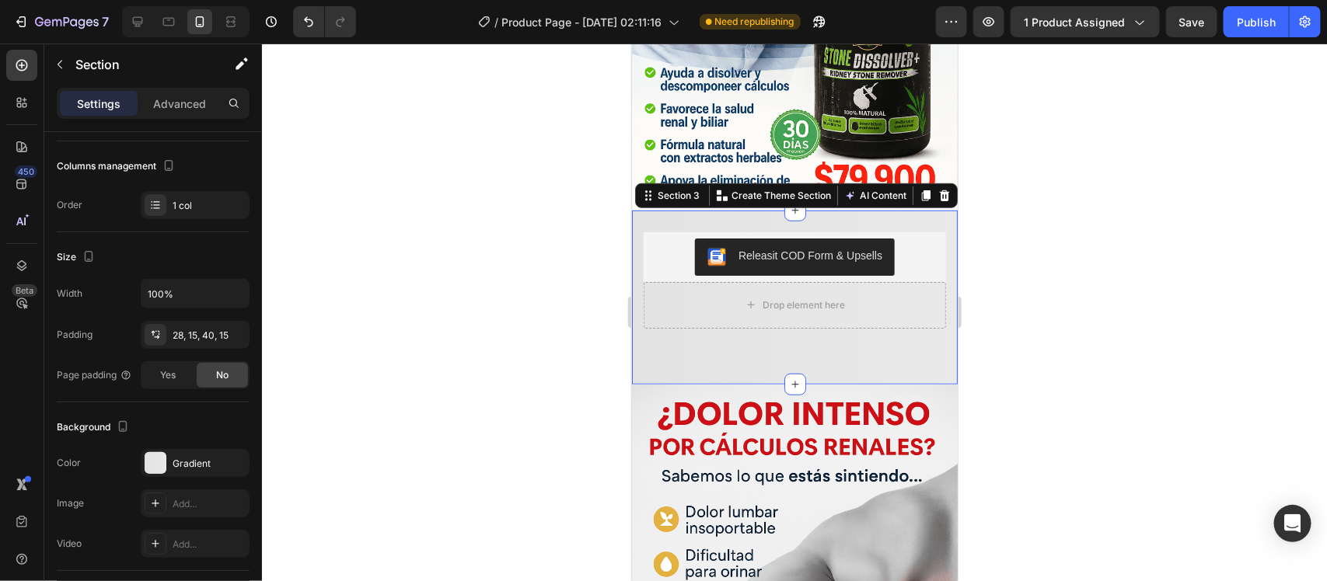
click at [1026, 340] on div at bounding box center [794, 313] width 1065 height 538
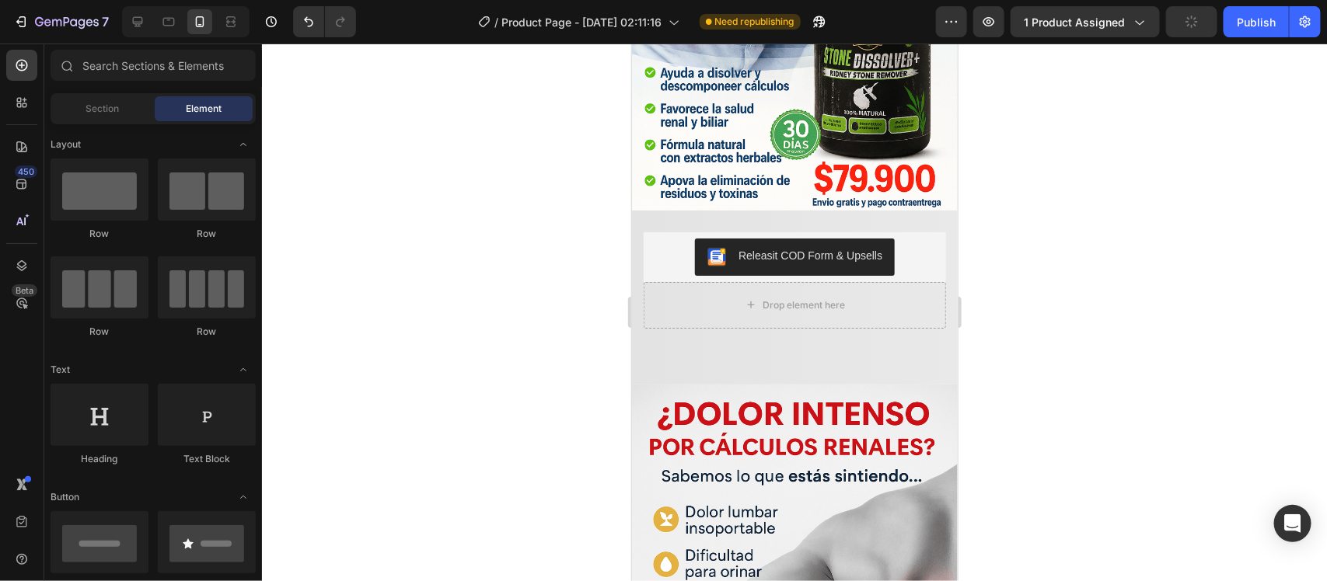
click at [1094, 348] on div at bounding box center [794, 313] width 1065 height 538
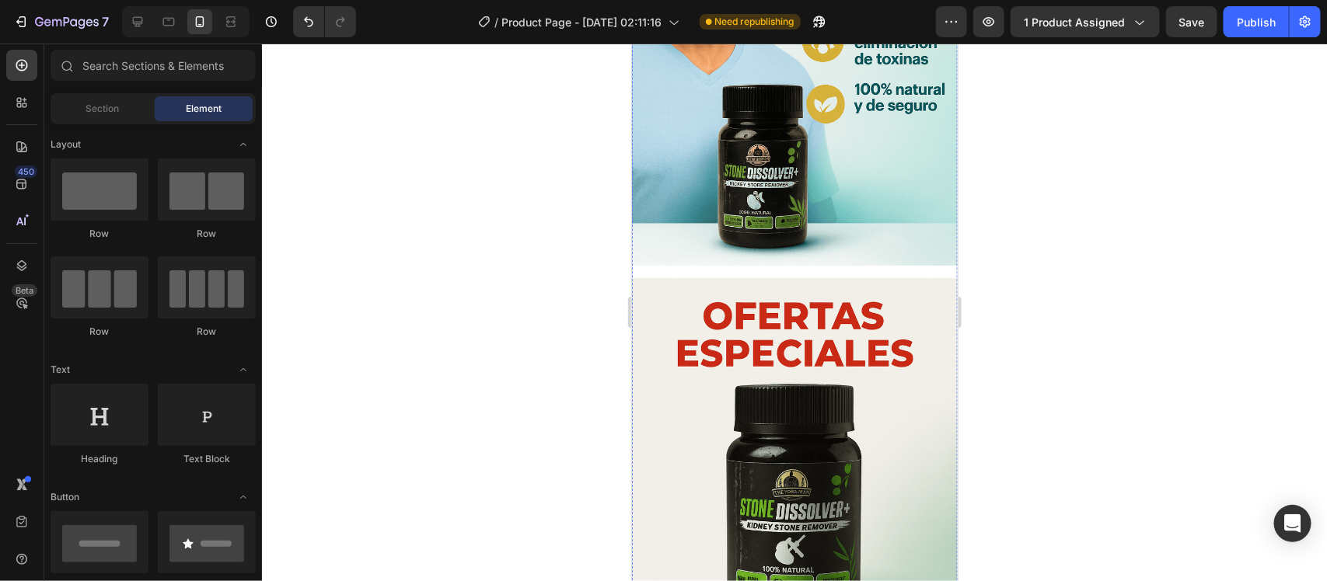
scroll to position [1457, 0]
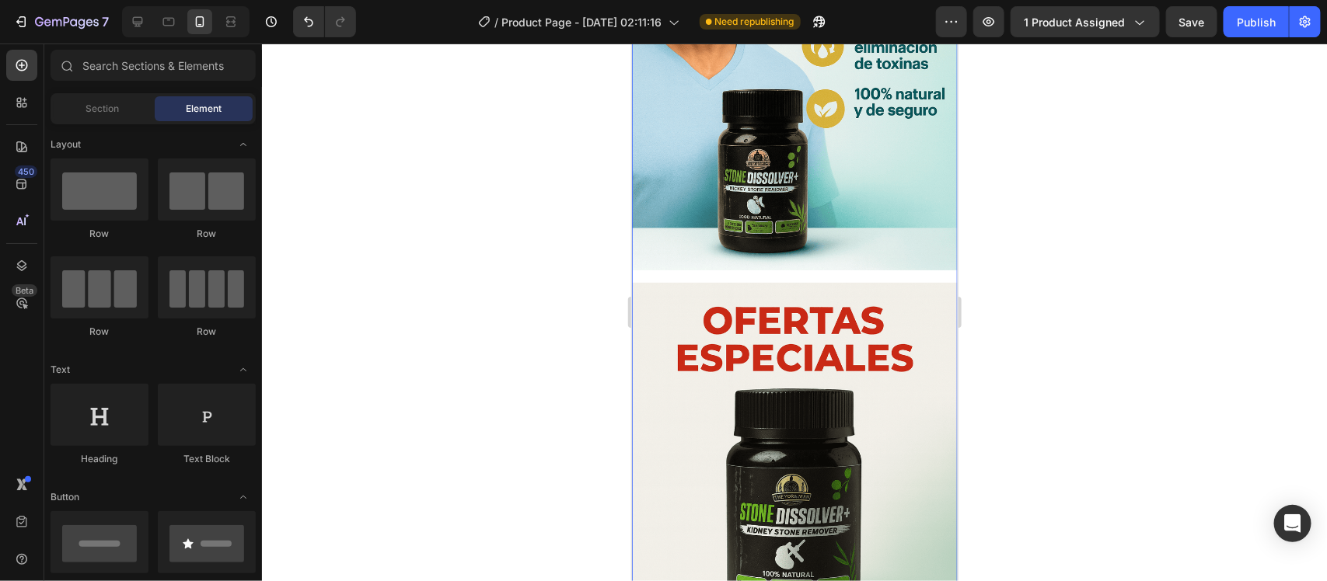
click at [795, 229] on div "Image Image Image" at bounding box center [794, 32] width 326 height 1478
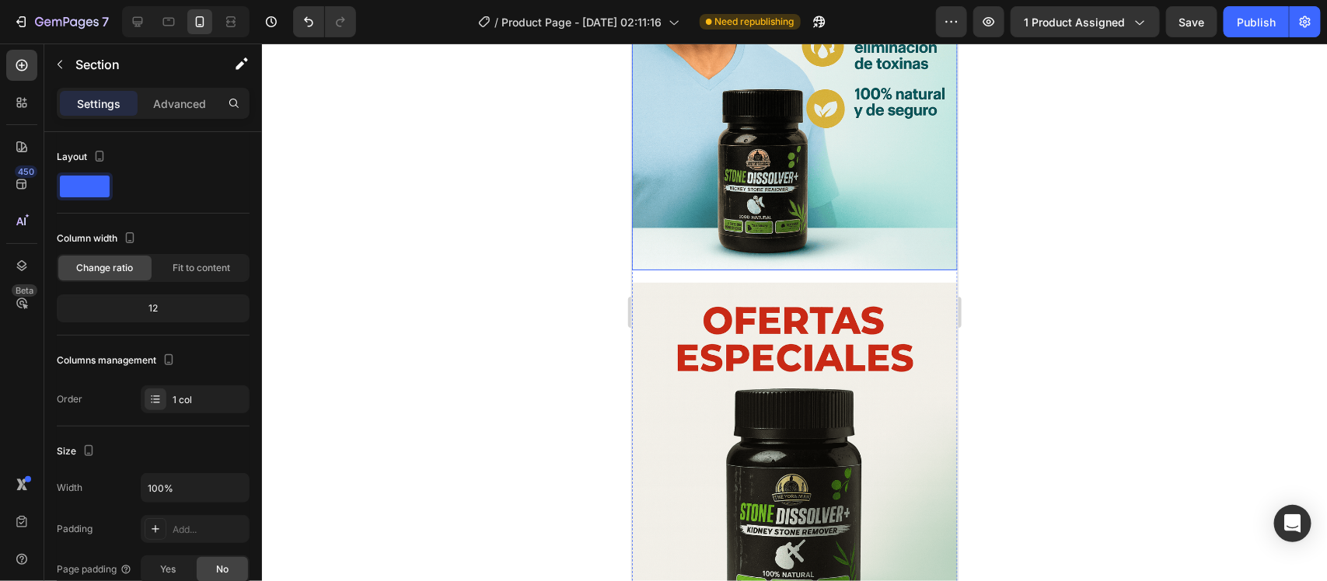
click at [826, 180] on img at bounding box center [794, 26] width 326 height 489
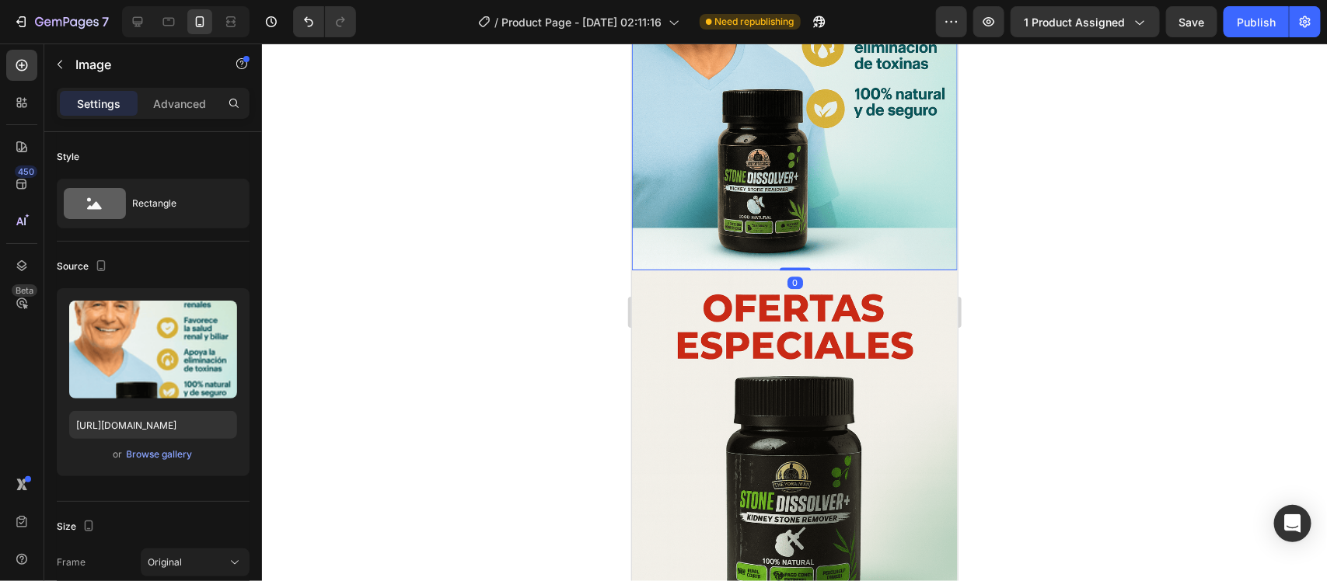
drag, startPoint x: 787, startPoint y: 236, endPoint x: 788, endPoint y: 209, distance: 27.2
click at [788, 209] on div "Image 0" at bounding box center [794, 26] width 326 height 489
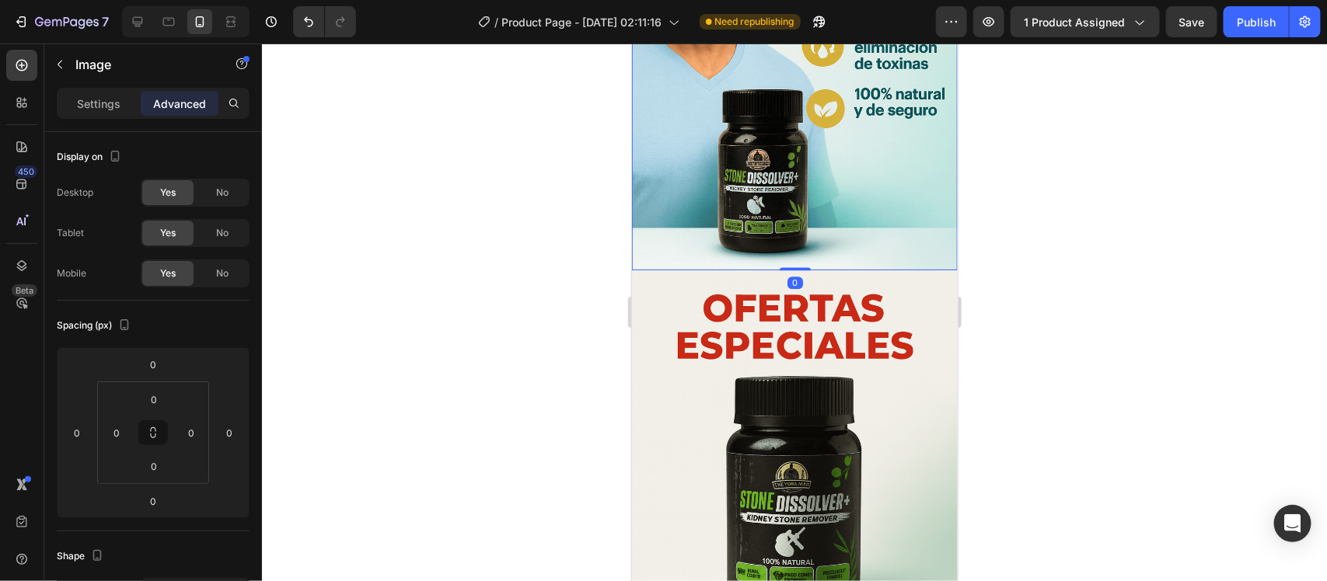
click at [1075, 199] on div at bounding box center [794, 313] width 1065 height 538
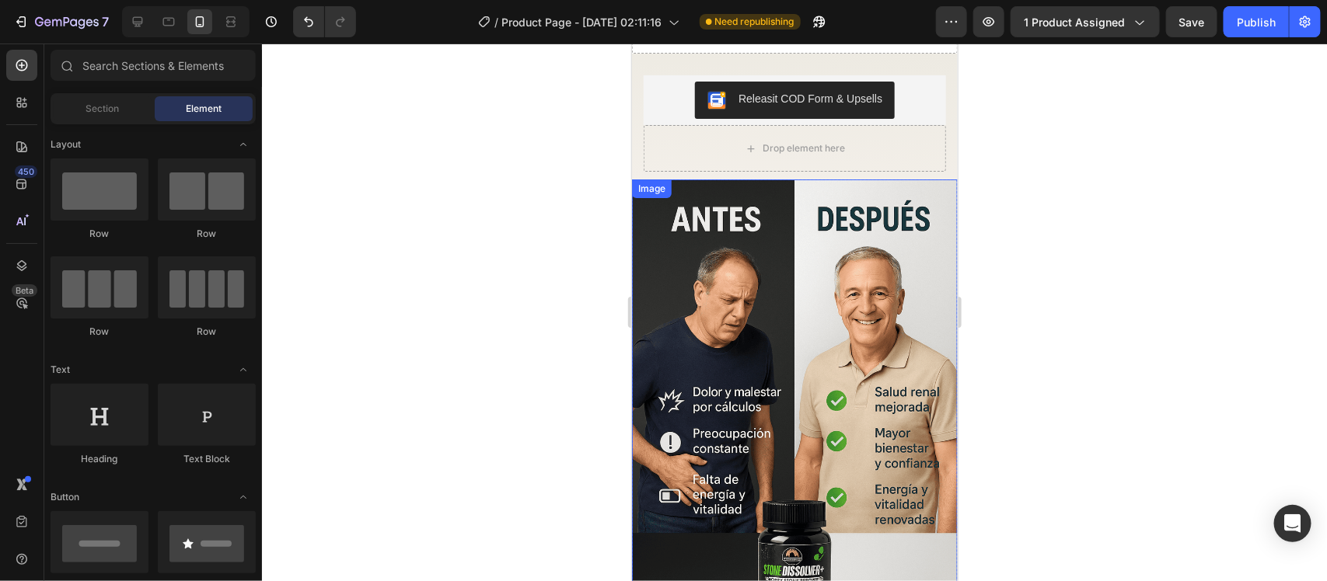
scroll to position [1846, 0]
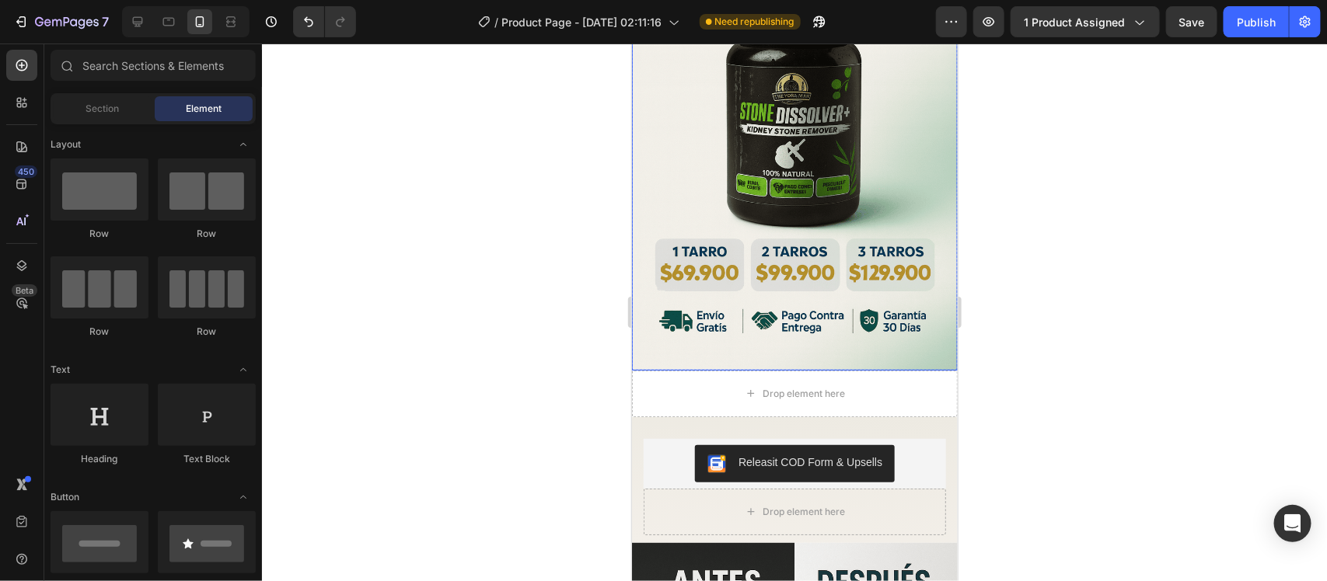
click at [1157, 270] on div at bounding box center [794, 313] width 1065 height 538
click at [922, 370] on div "Drop element here" at bounding box center [794, 393] width 326 height 47
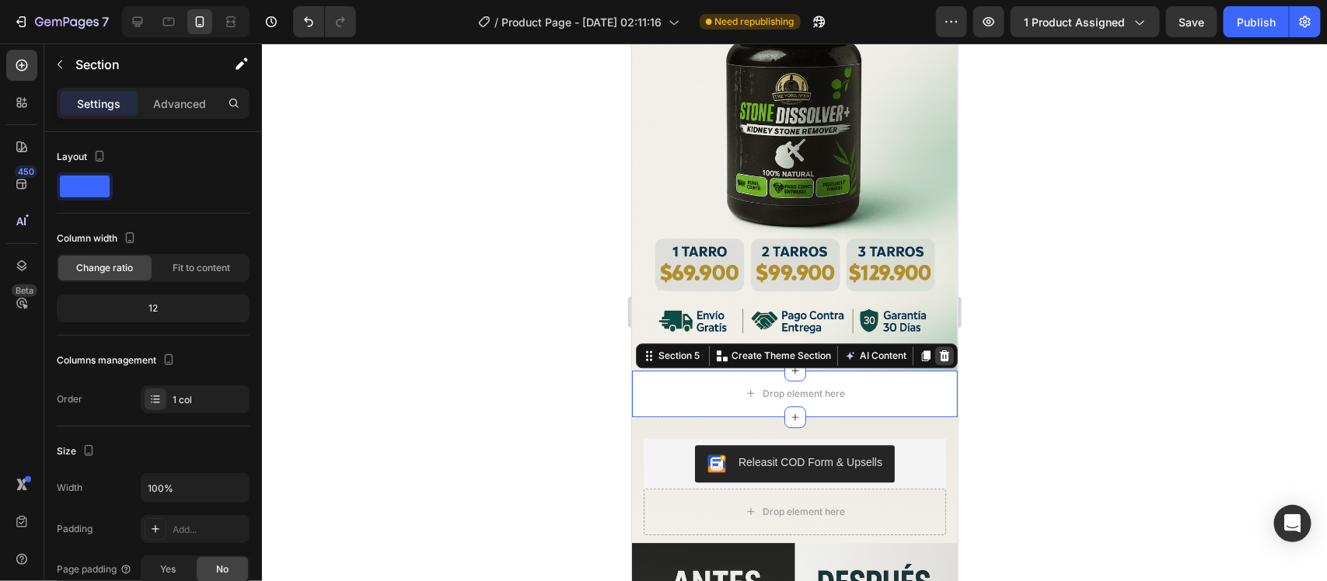
click at [939, 349] on icon at bounding box center [944, 354] width 10 height 11
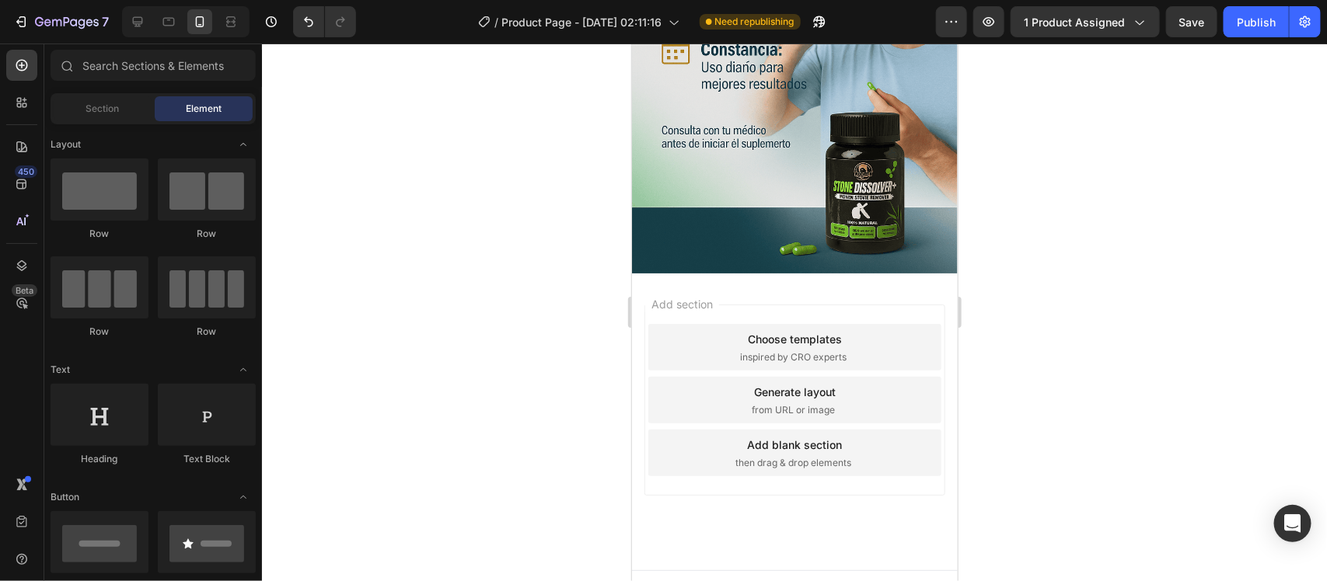
scroll to position [3610, 0]
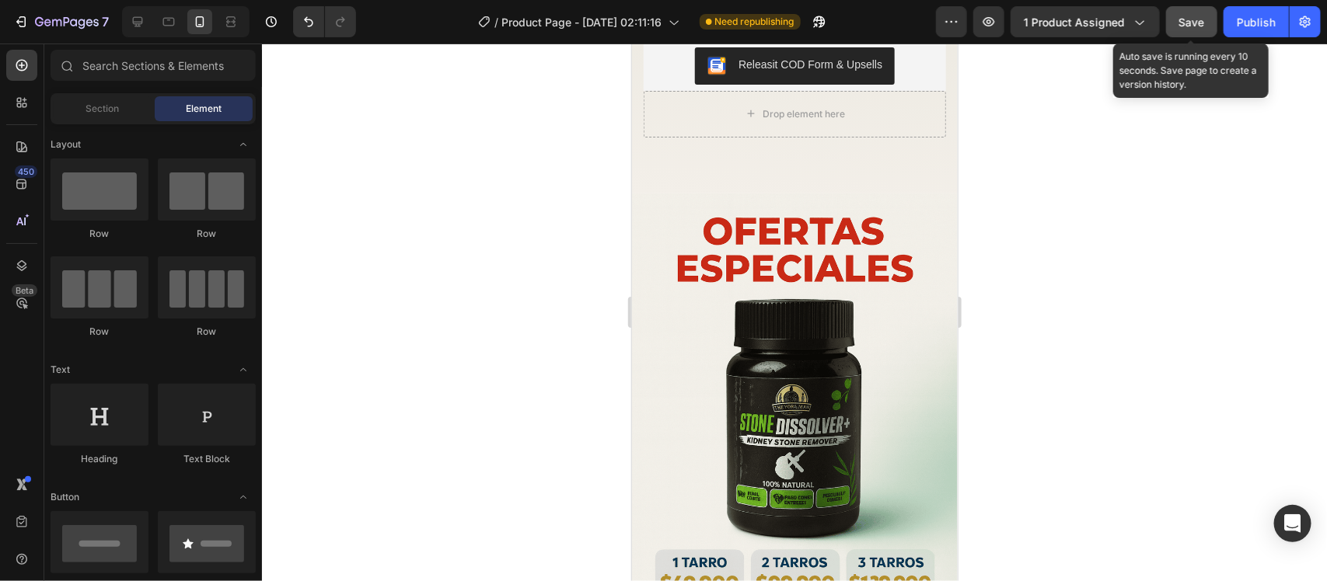
click at [1176, 28] on button "Save" at bounding box center [1191, 21] width 51 height 31
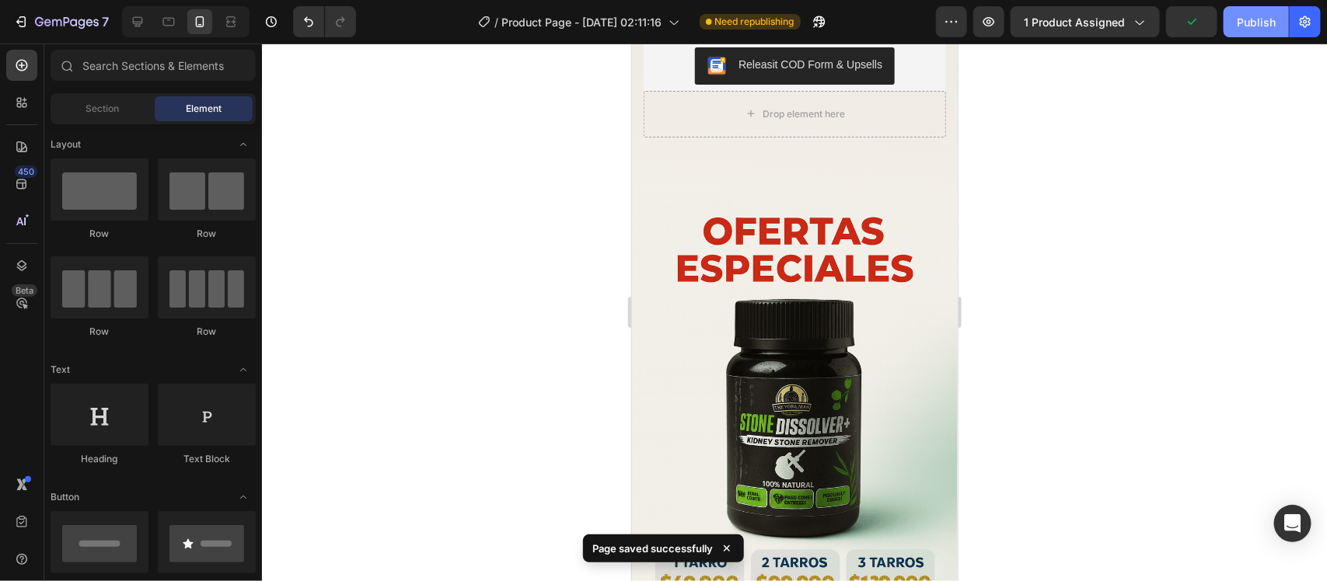
click at [1251, 27] on div "Publish" at bounding box center [1256, 22] width 39 height 16
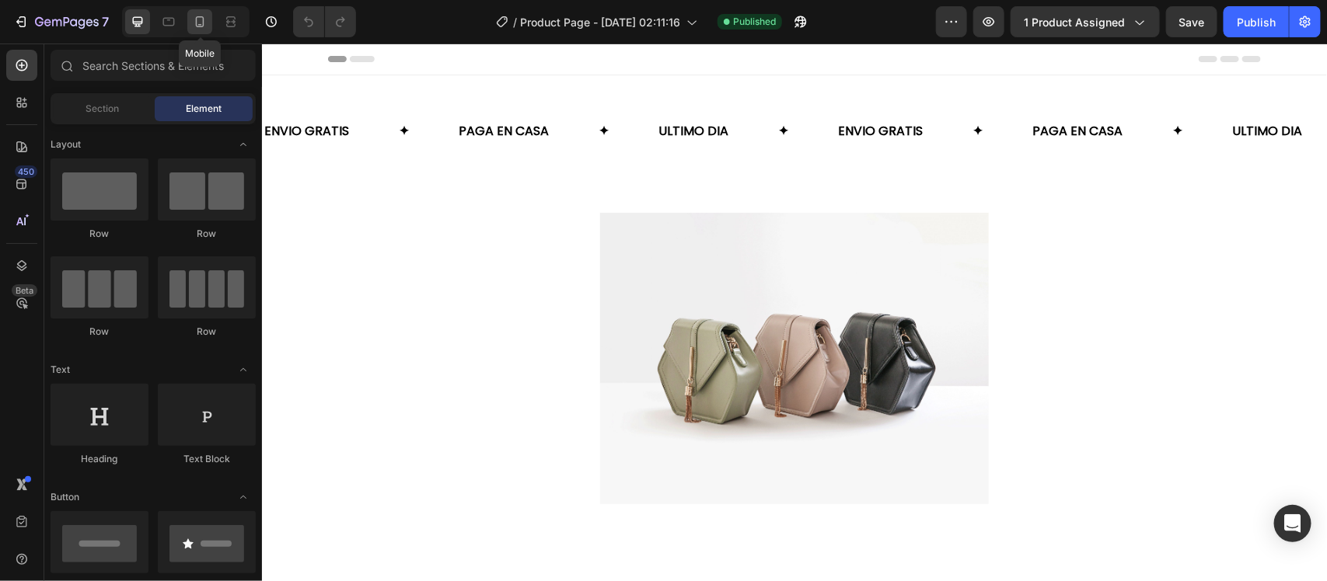
click at [208, 19] on icon at bounding box center [200, 22] width 16 height 16
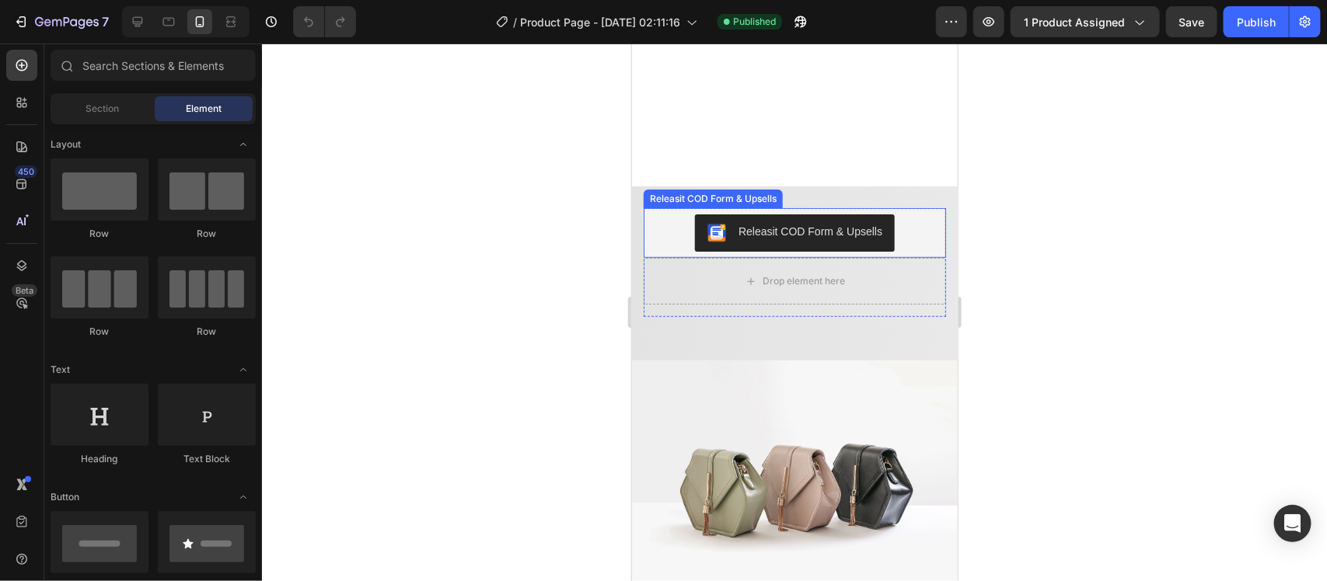
scroll to position [389, 0]
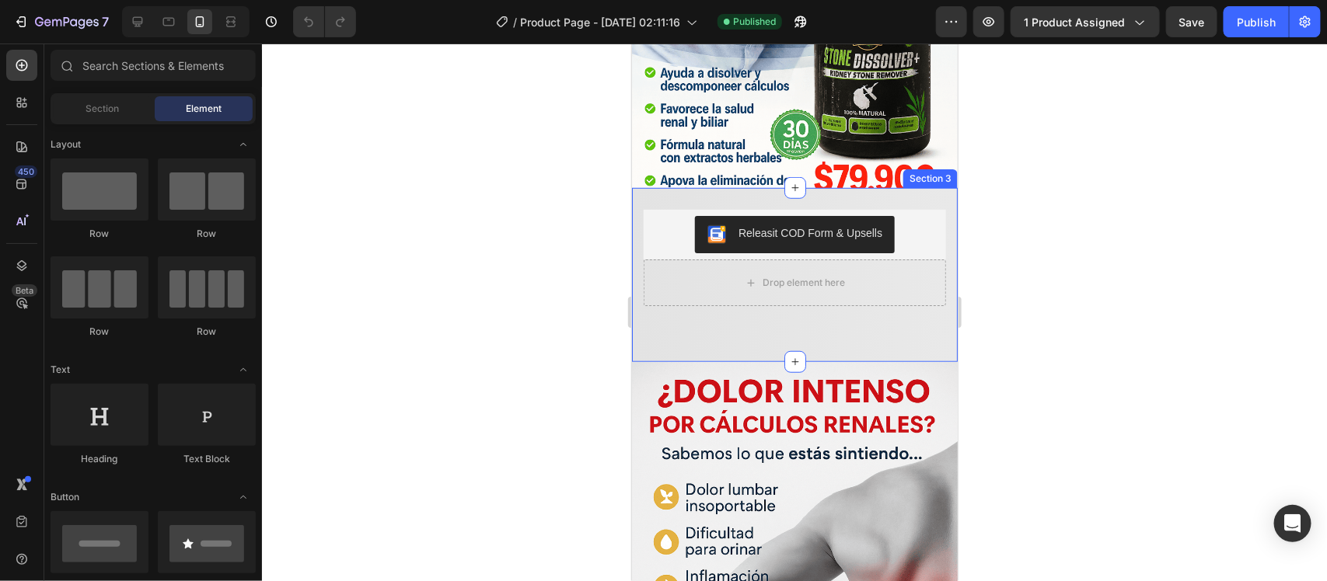
click at [768, 319] on div "Releasit COD Form & Upsells Releasit COD Form & Upsells Drop element here Row P…" at bounding box center [794, 269] width 302 height 121
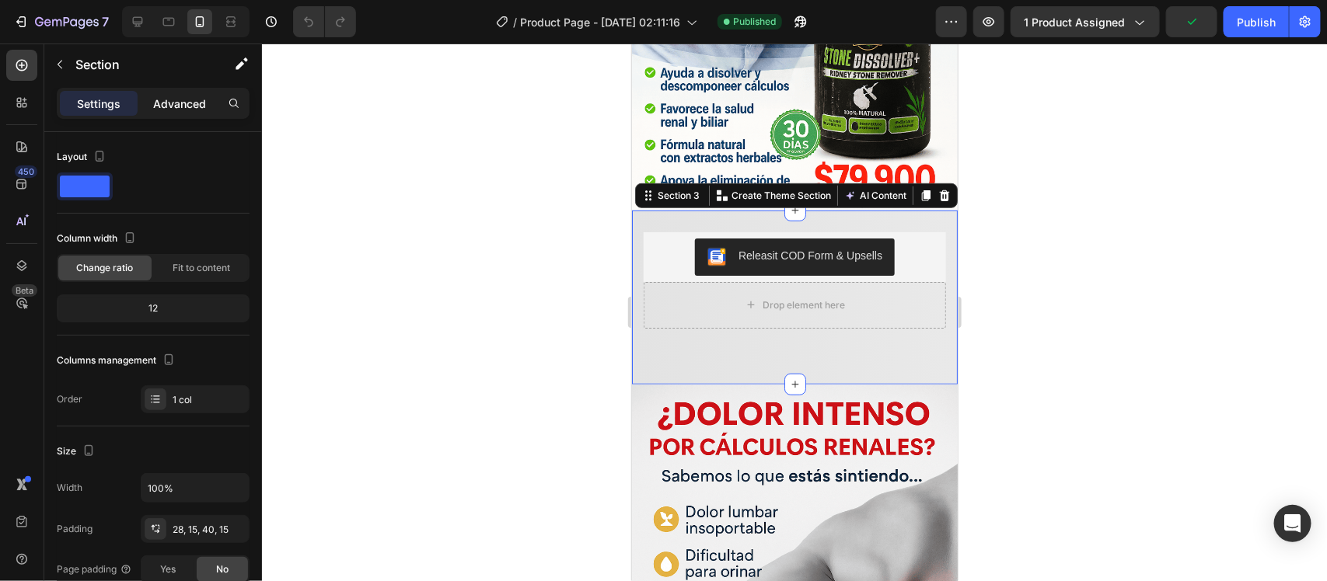
click at [187, 109] on p "Advanced" at bounding box center [179, 104] width 53 height 16
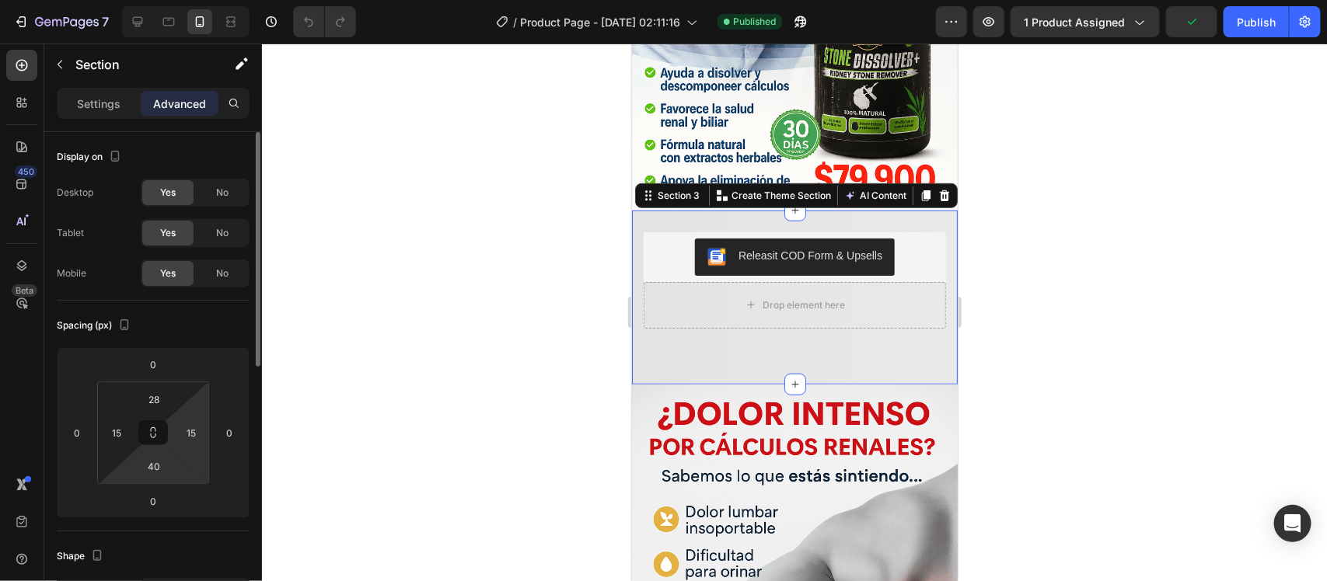
drag, startPoint x: 157, startPoint y: 470, endPoint x: 200, endPoint y: 447, distance: 48.7
click at [159, 468] on input "40" at bounding box center [153, 466] width 31 height 23
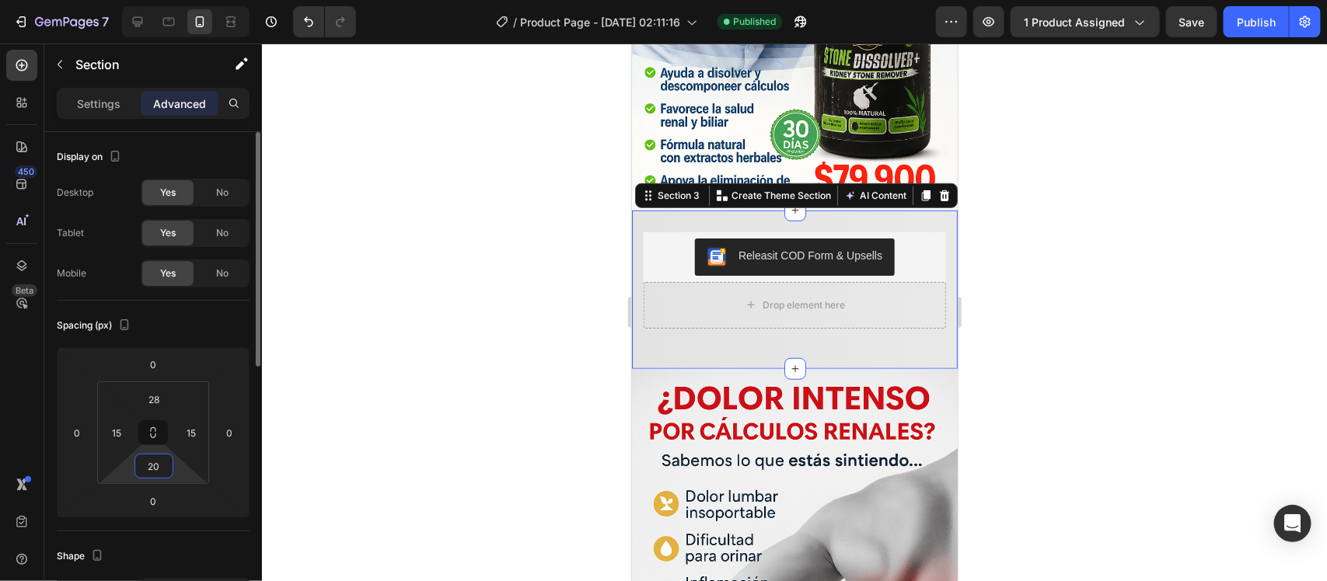
drag, startPoint x: 159, startPoint y: 463, endPoint x: 145, endPoint y: 467, distance: 15.3
click at [145, 467] on input "20" at bounding box center [153, 466] width 31 height 23
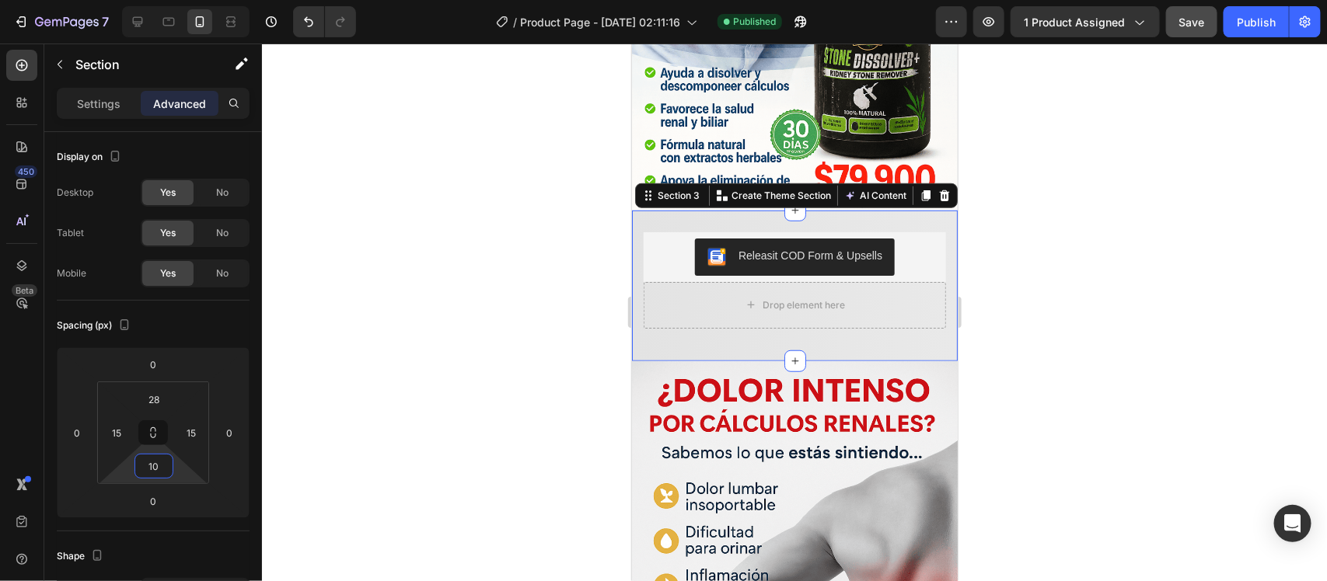
type input "10"
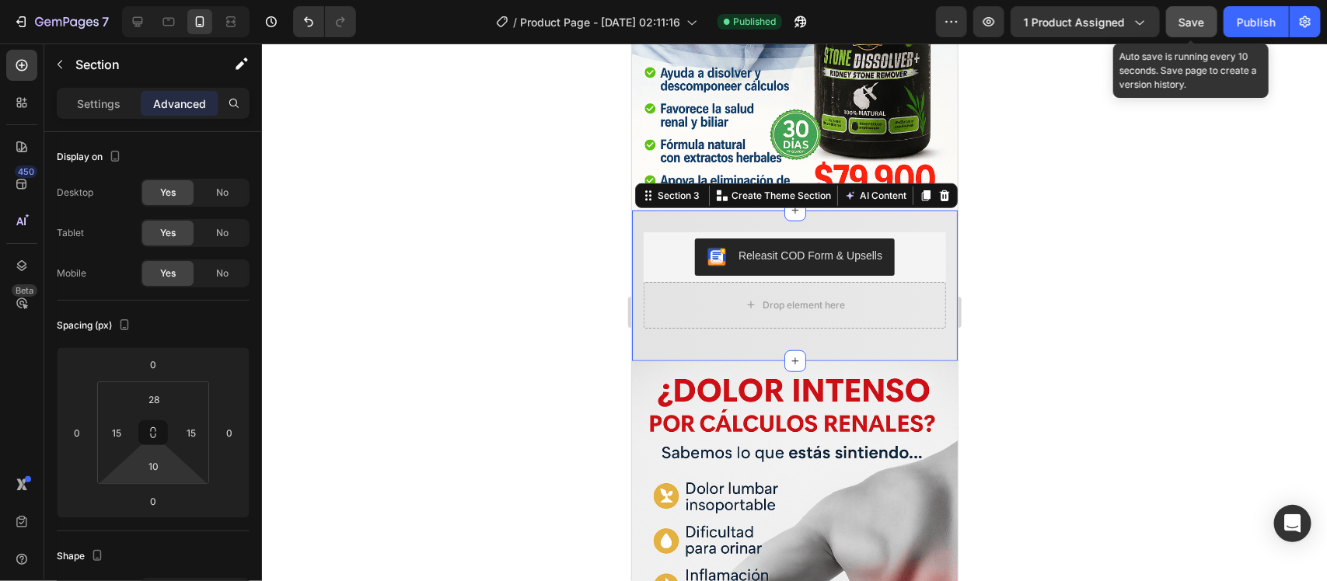
click at [1190, 25] on span "Save" at bounding box center [1192, 22] width 26 height 13
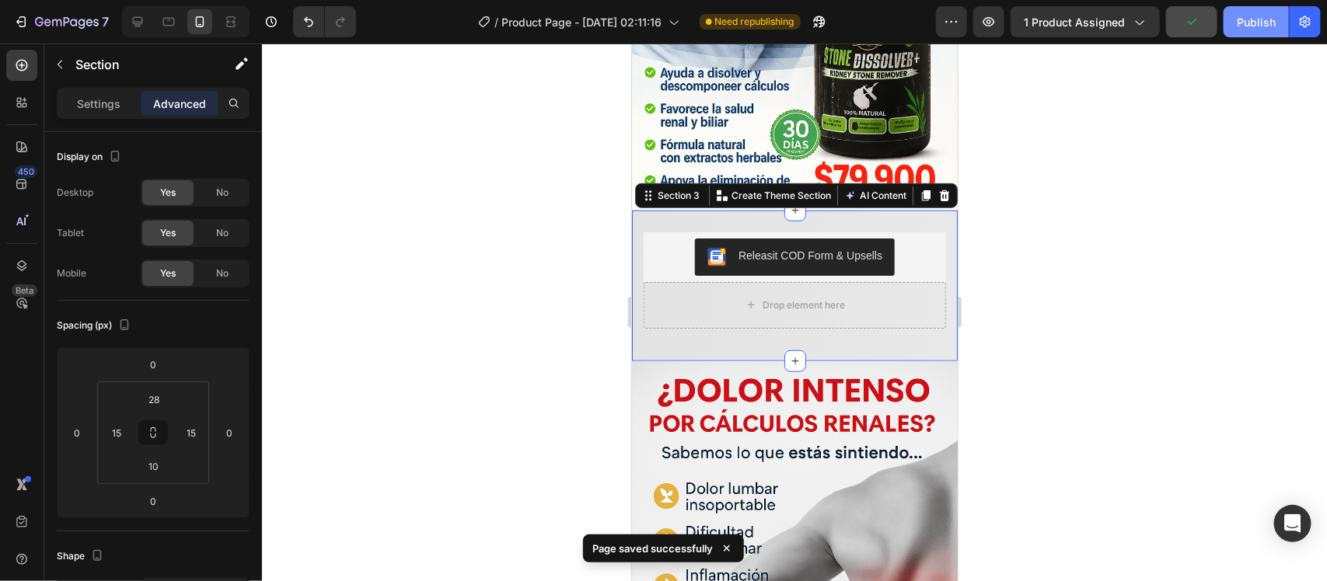
click at [1233, 28] on button "Publish" at bounding box center [1255, 21] width 65 height 31
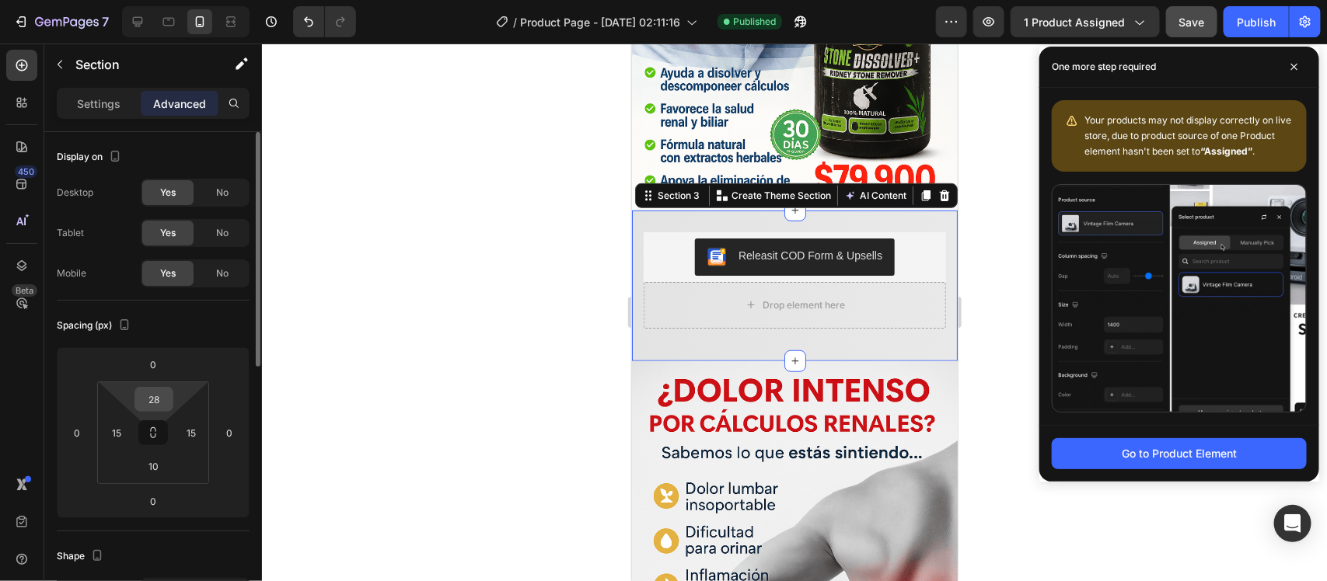
drag, startPoint x: 153, startPoint y: 409, endPoint x: 161, endPoint y: 400, distance: 11.6
click at [156, 406] on input "28" at bounding box center [153, 399] width 31 height 23
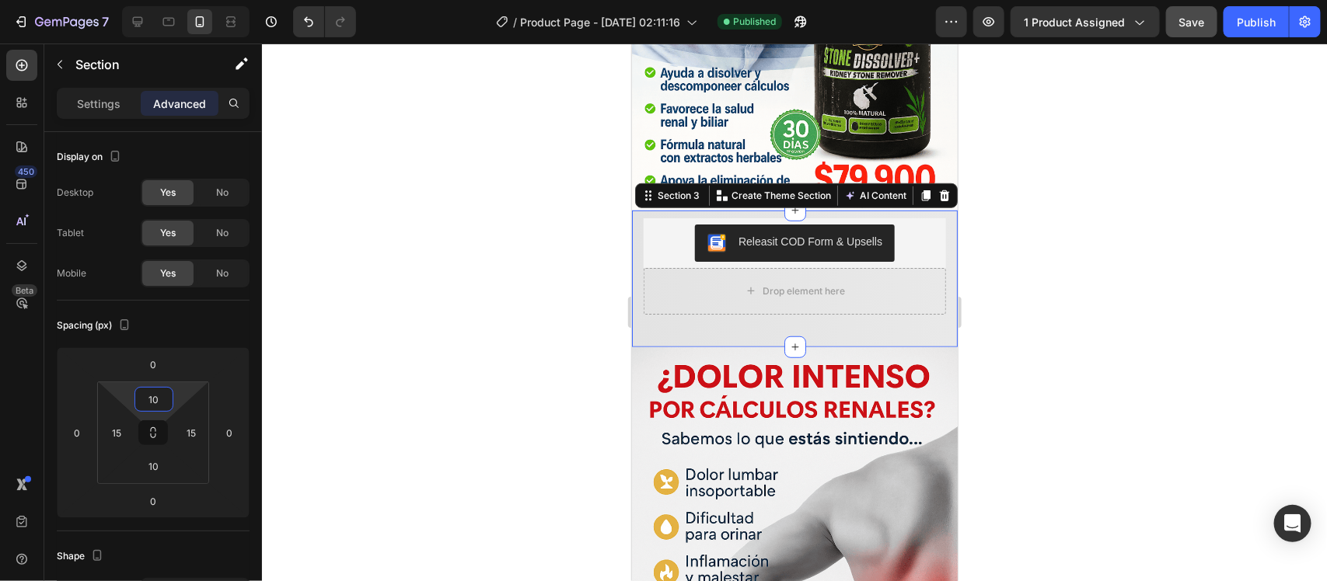
type input "10"
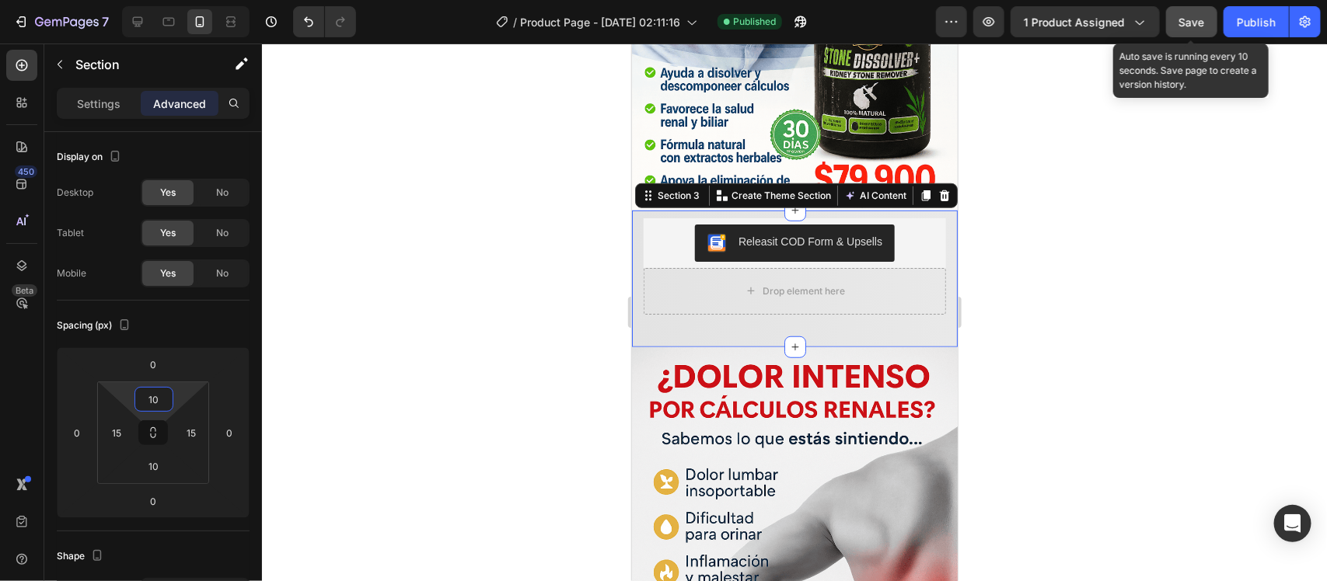
click at [1179, 16] on span "Save" at bounding box center [1192, 22] width 26 height 13
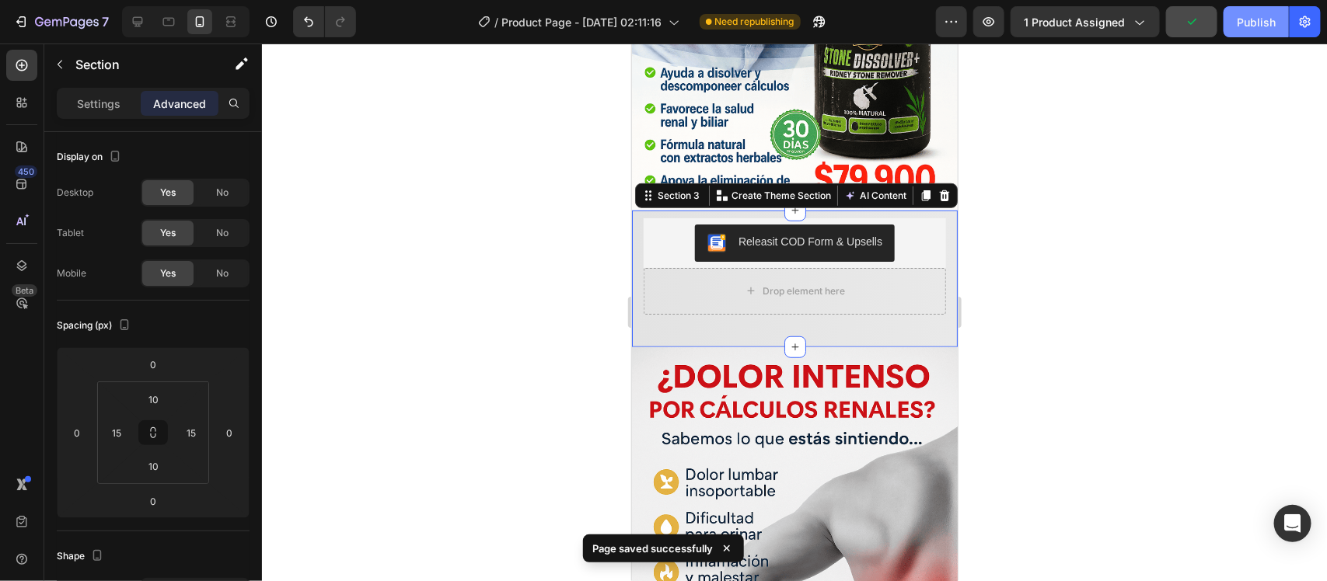
click at [1248, 18] on div "Publish" at bounding box center [1256, 22] width 39 height 16
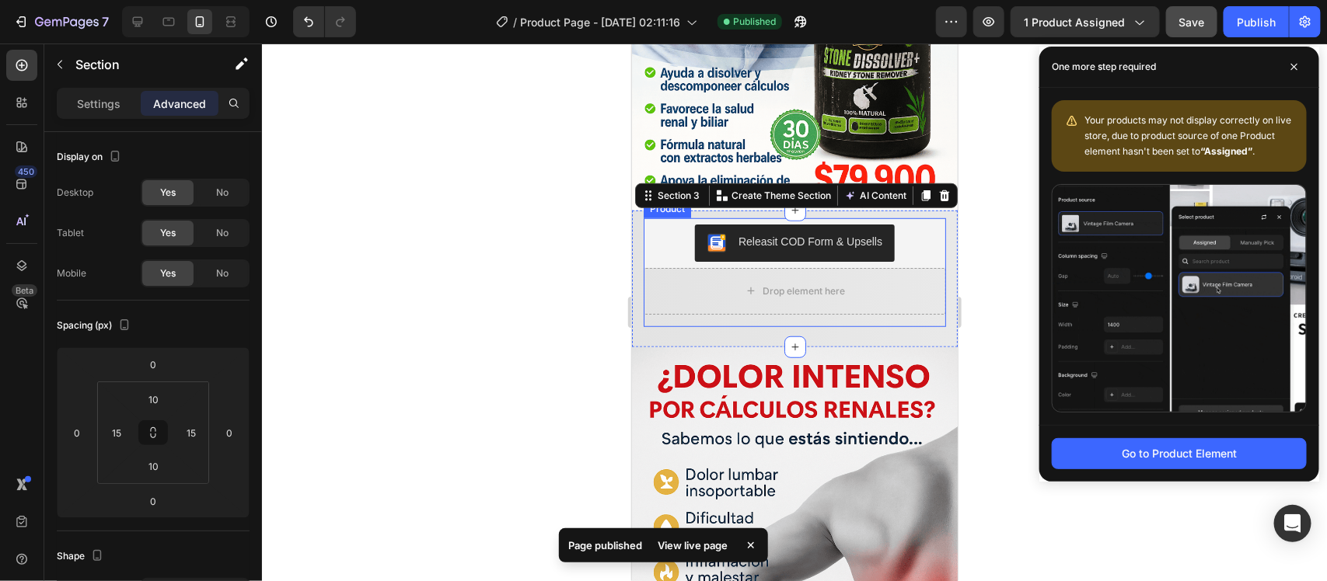
click at [916, 297] on div "Drop element here Row" at bounding box center [794, 296] width 302 height 59
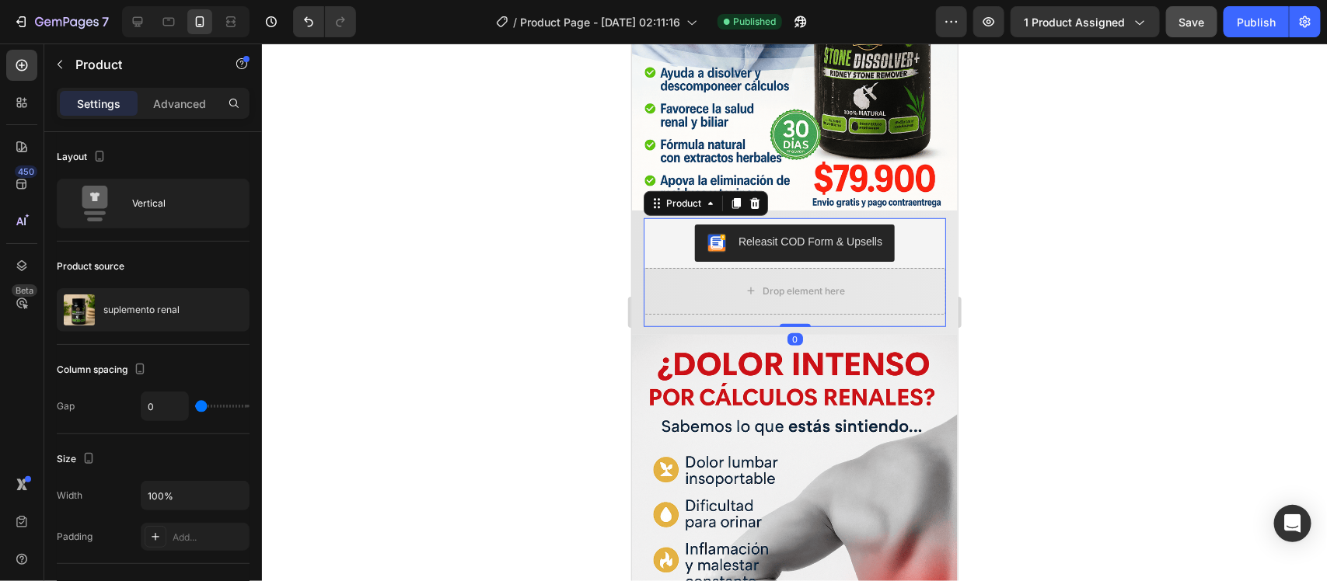
drag, startPoint x: 799, startPoint y: 314, endPoint x: 881, endPoint y: 194, distance: 144.9
click at [797, 291] on div "Releasit COD Form & Upsells Releasit COD Form & Upsells Drop element here Row P…" at bounding box center [794, 272] width 302 height 109
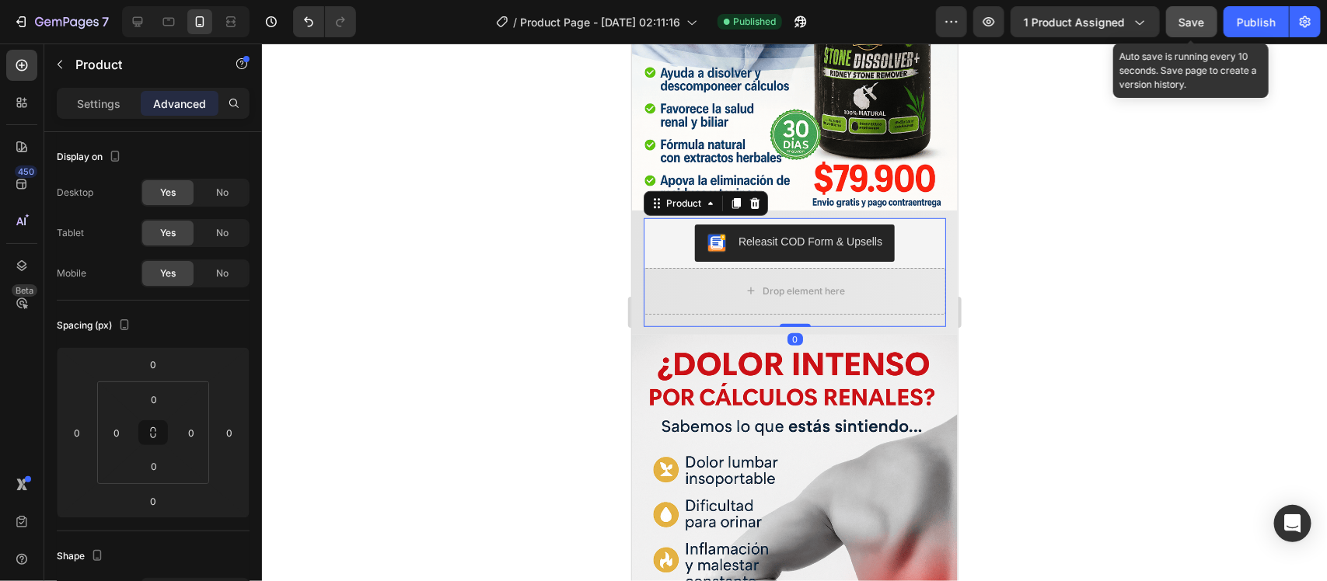
click at [1185, 29] on div "Save" at bounding box center [1192, 22] width 26 height 16
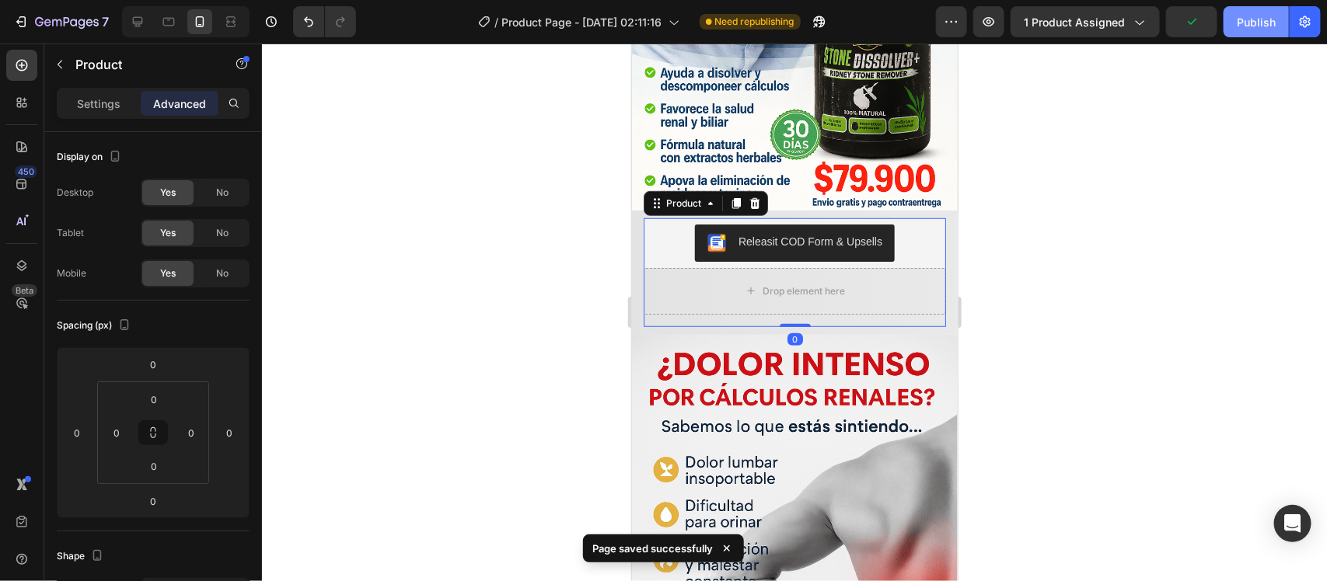
click at [1245, 26] on div "Publish" at bounding box center [1256, 22] width 39 height 16
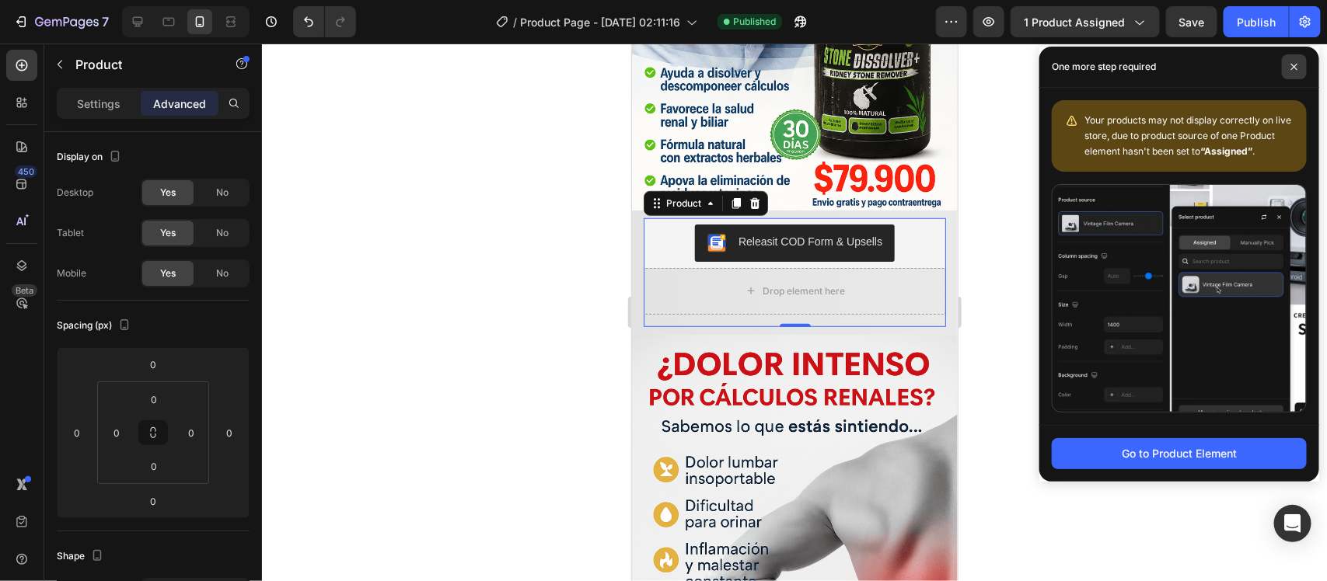
click at [1292, 61] on span at bounding box center [1294, 66] width 25 height 25
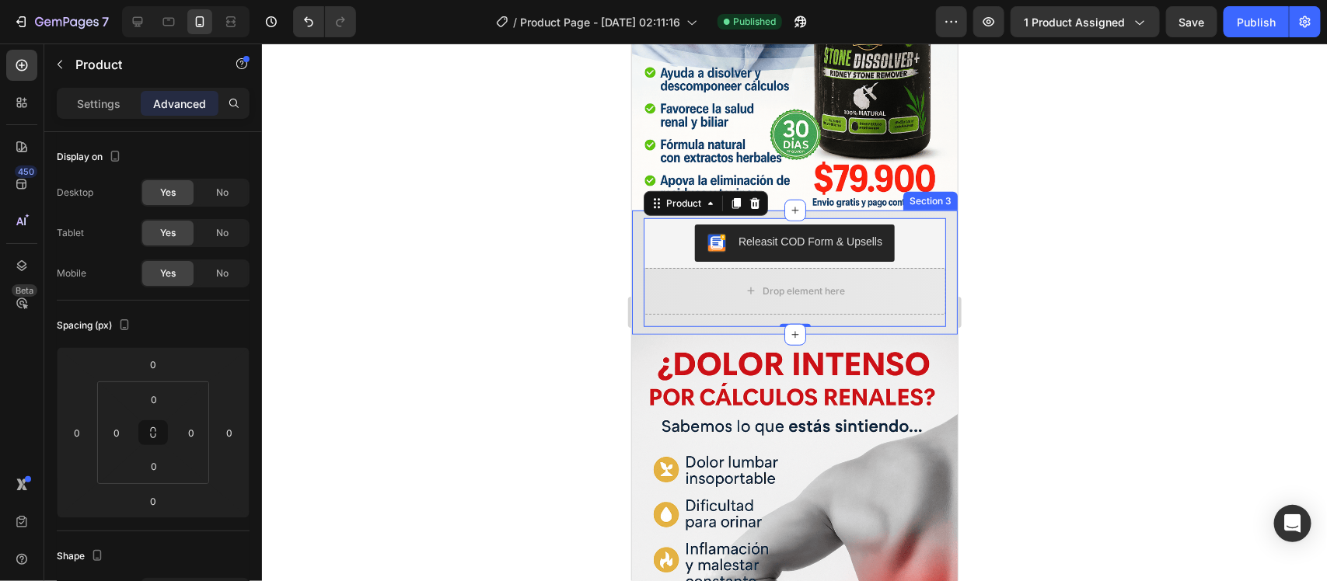
click at [633, 272] on div "Releasit COD Form & Upsells Releasit COD Form & Upsells Drop element here Row P…" at bounding box center [794, 272] width 326 height 124
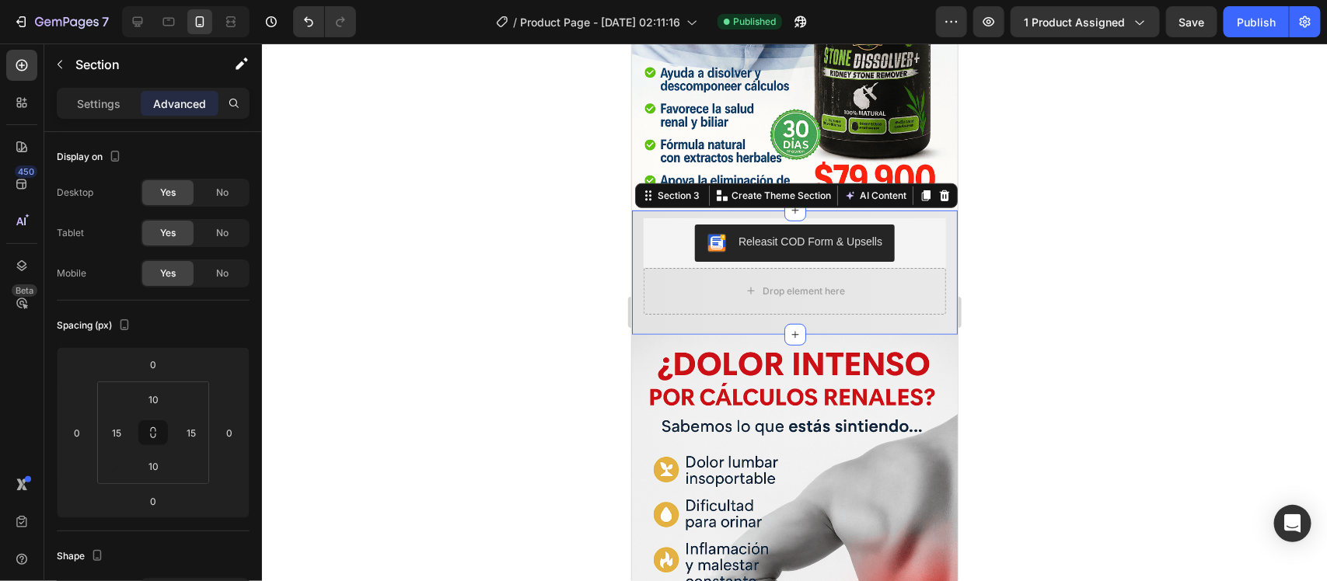
click at [1115, 262] on div at bounding box center [794, 313] width 1065 height 538
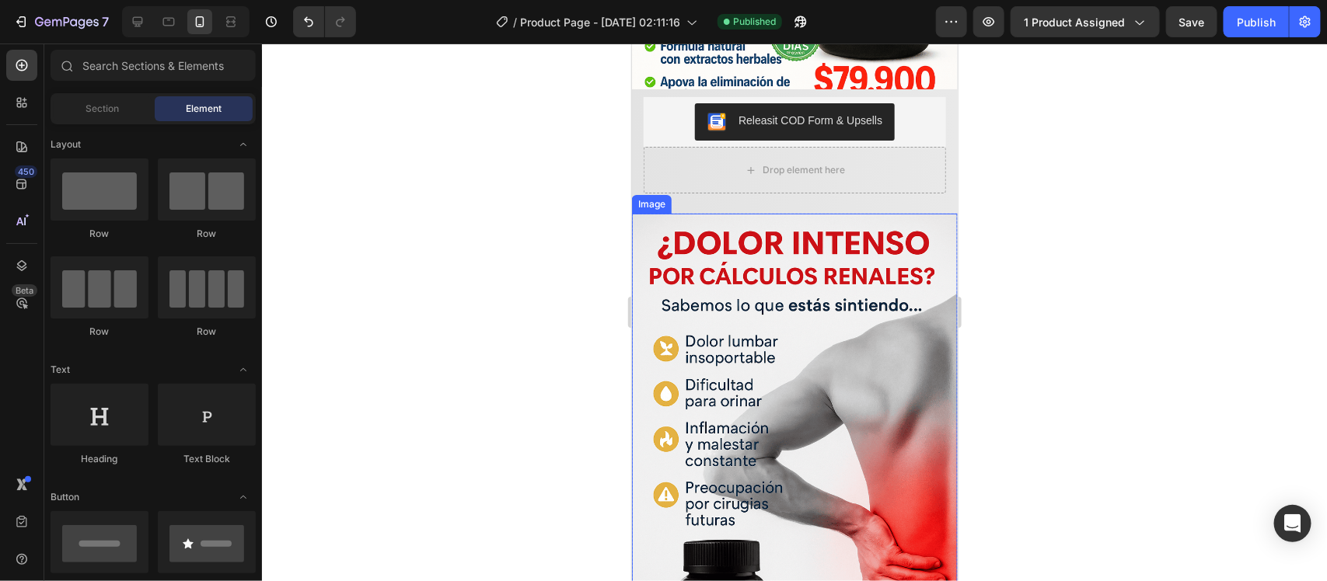
scroll to position [390, 0]
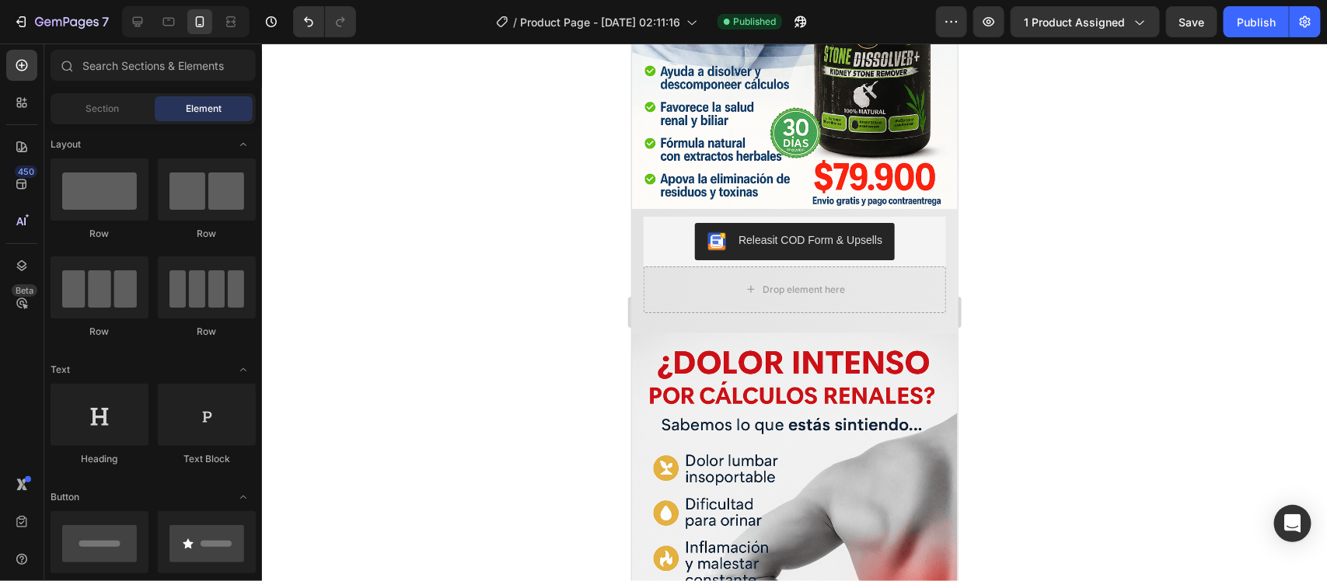
drag, startPoint x: 1119, startPoint y: 162, endPoint x: 1139, endPoint y: 148, distance: 23.9
click at [1120, 161] on div at bounding box center [794, 313] width 1065 height 538
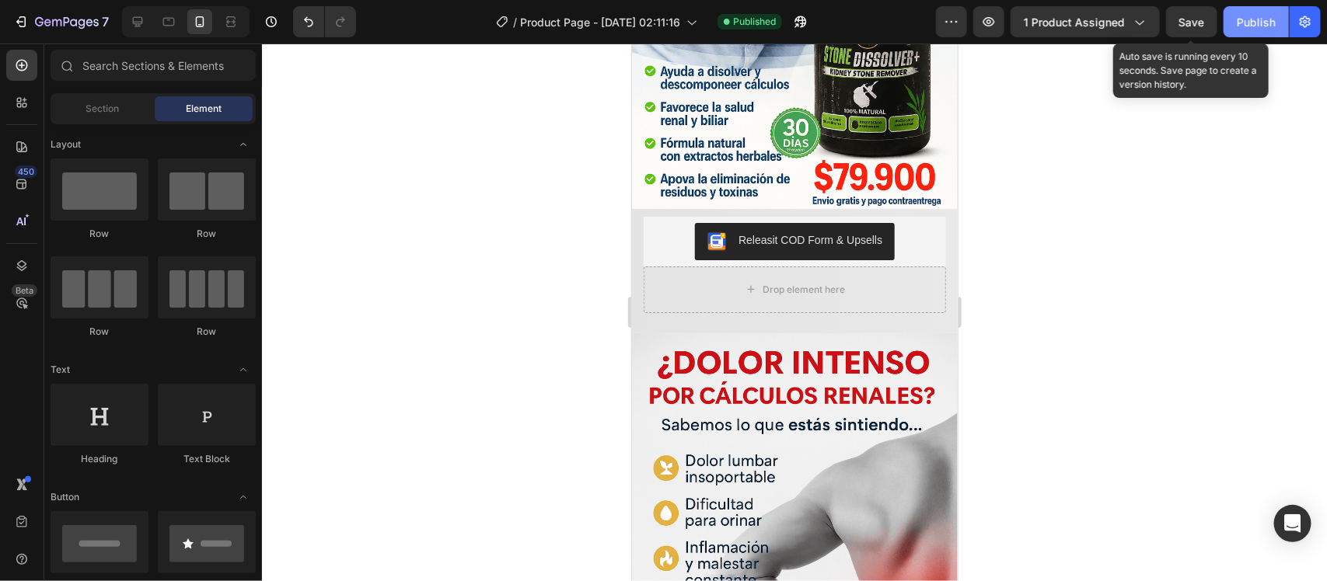
click at [1246, 28] on div "Publish" at bounding box center [1256, 22] width 39 height 16
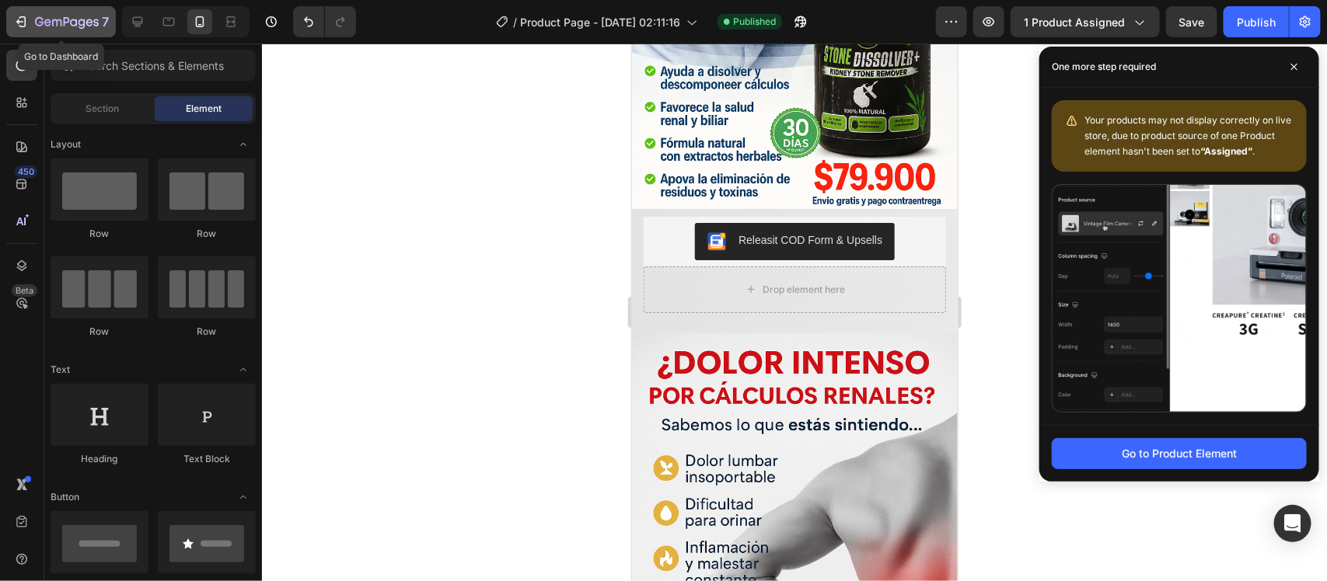
click at [39, 22] on icon "button" at bounding box center [67, 22] width 64 height 13
